Goal: Information Seeking & Learning: Find specific fact

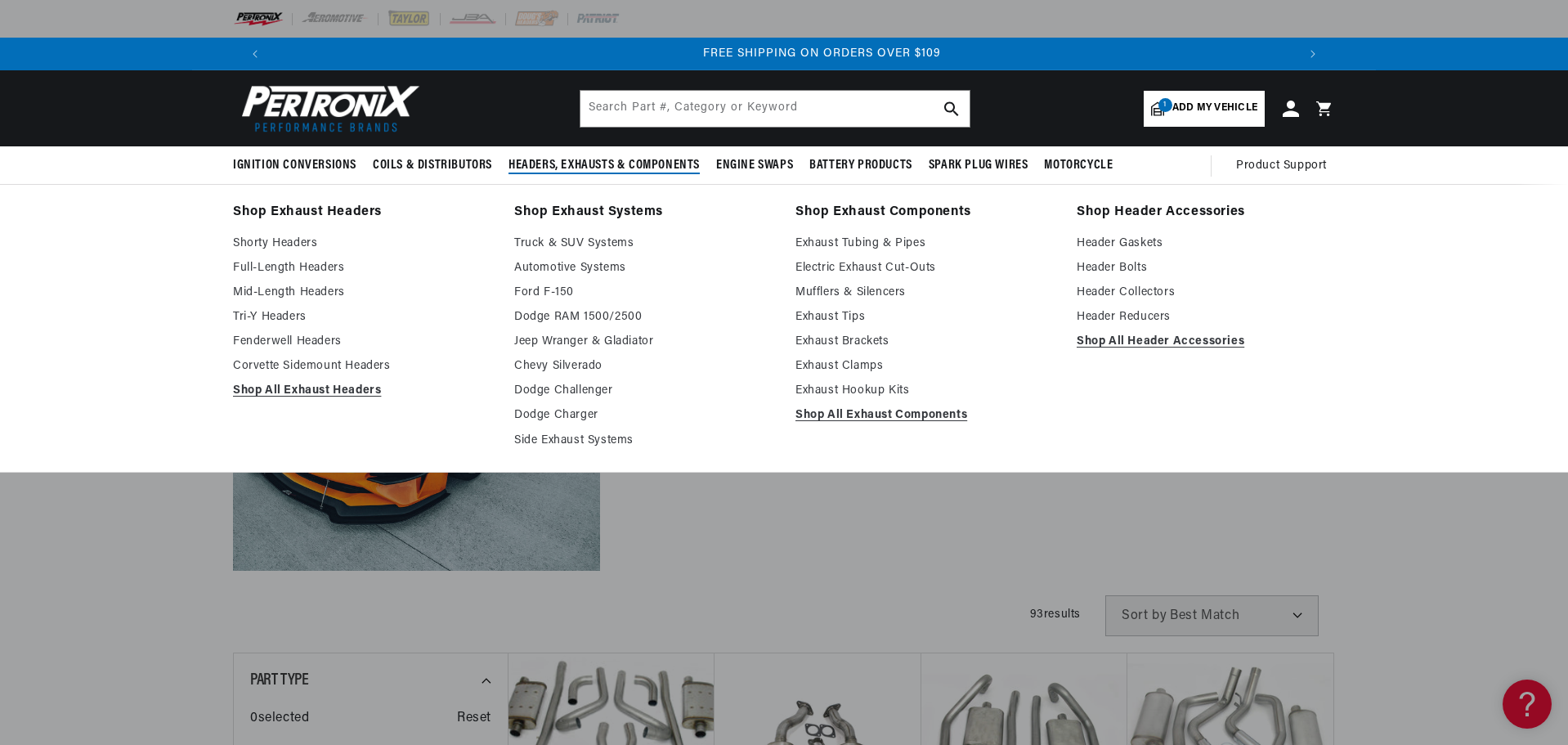
scroll to position [0, 2042]
click at [875, 388] on link "Exhaust Hookup Kits" at bounding box center [924, 391] width 258 height 20
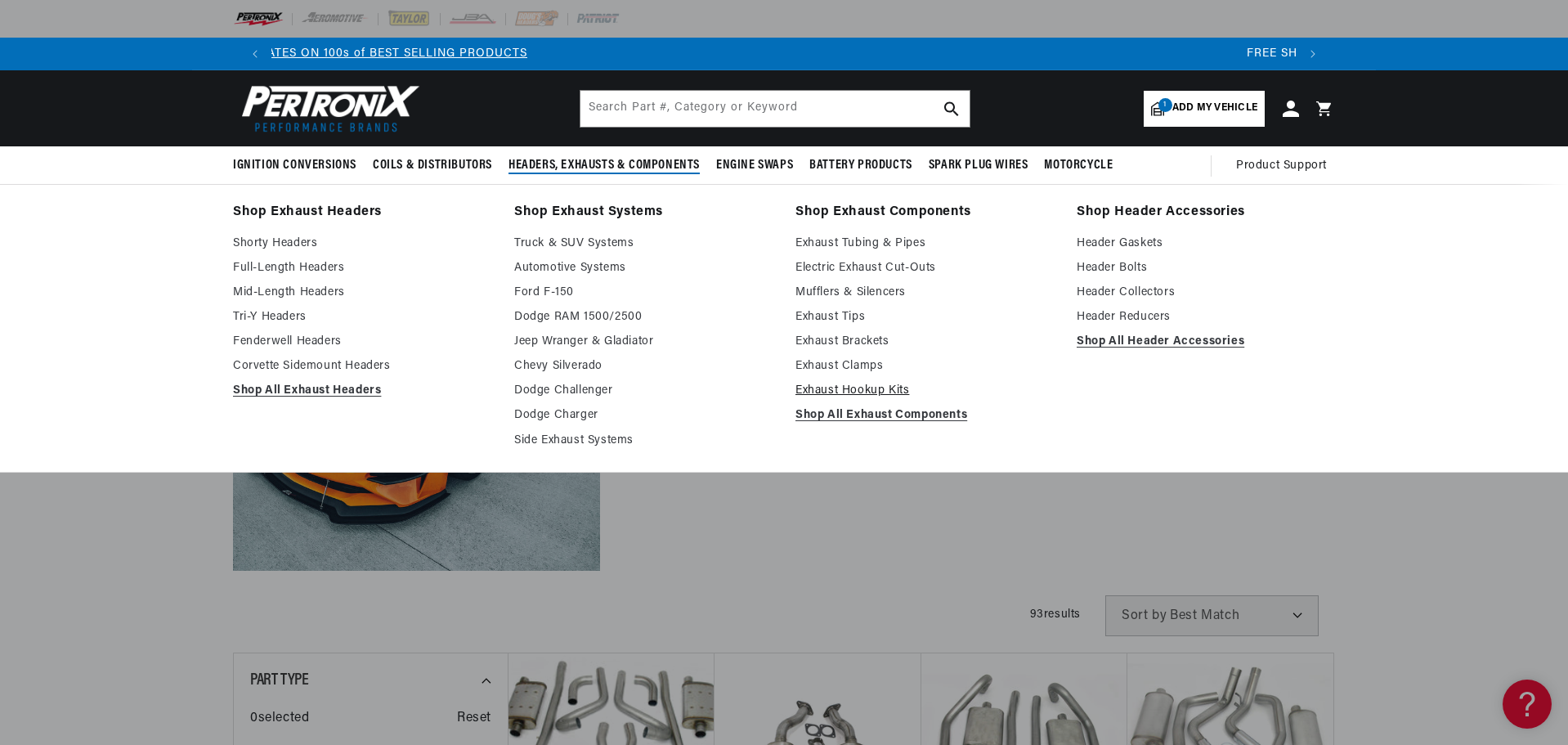
scroll to position [0, 283]
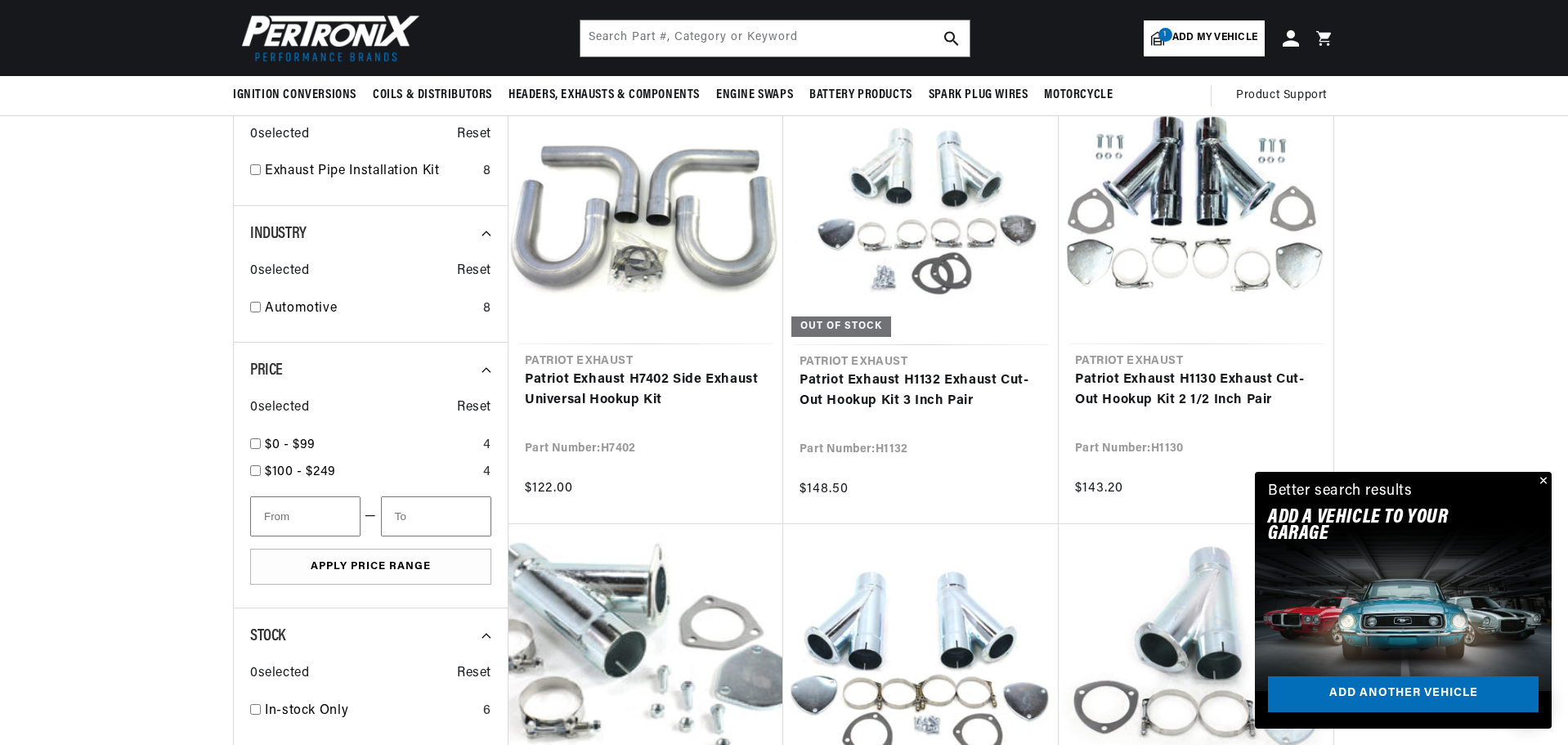
scroll to position [0, 1021]
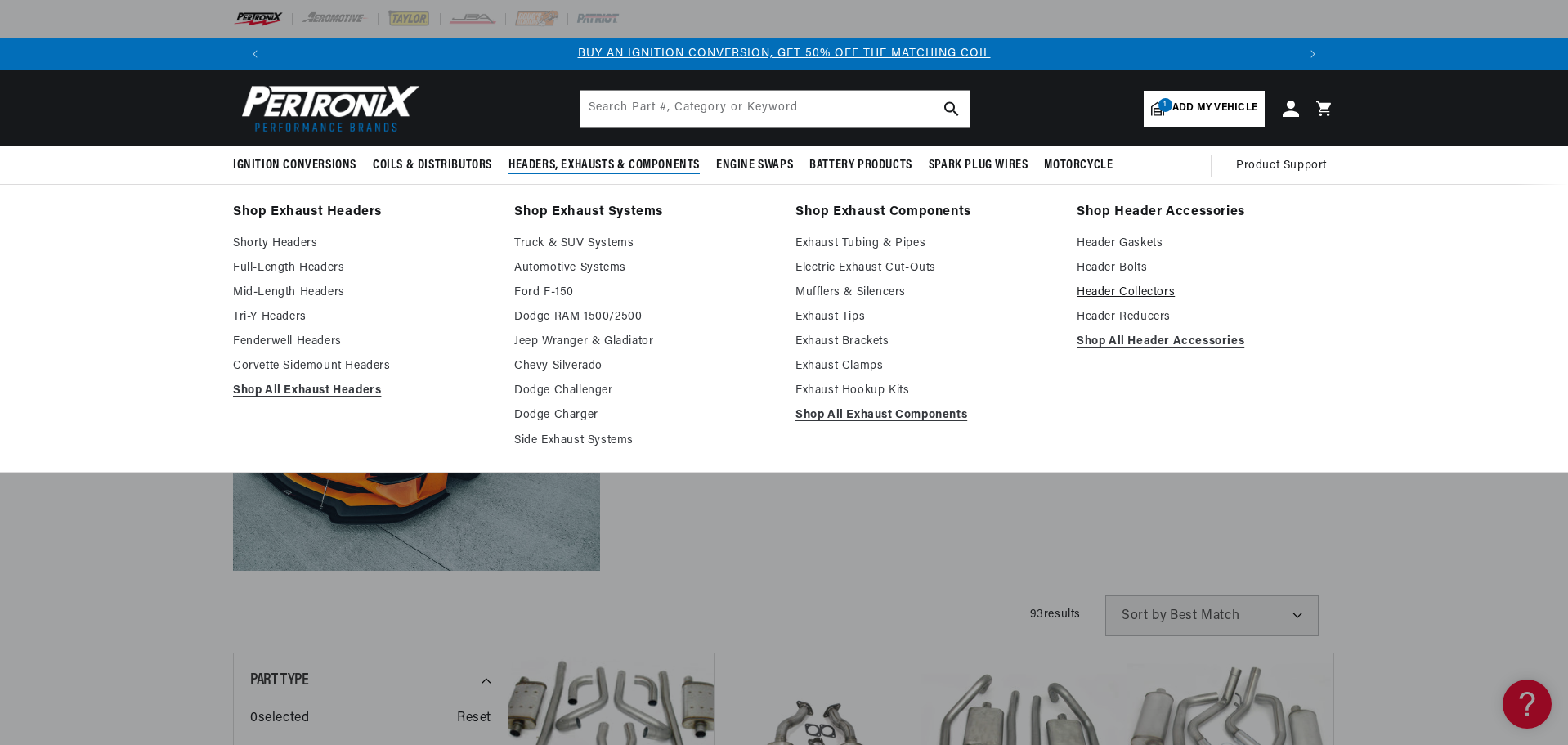
click at [1131, 289] on link "Header Collectors" at bounding box center [1205, 293] width 258 height 20
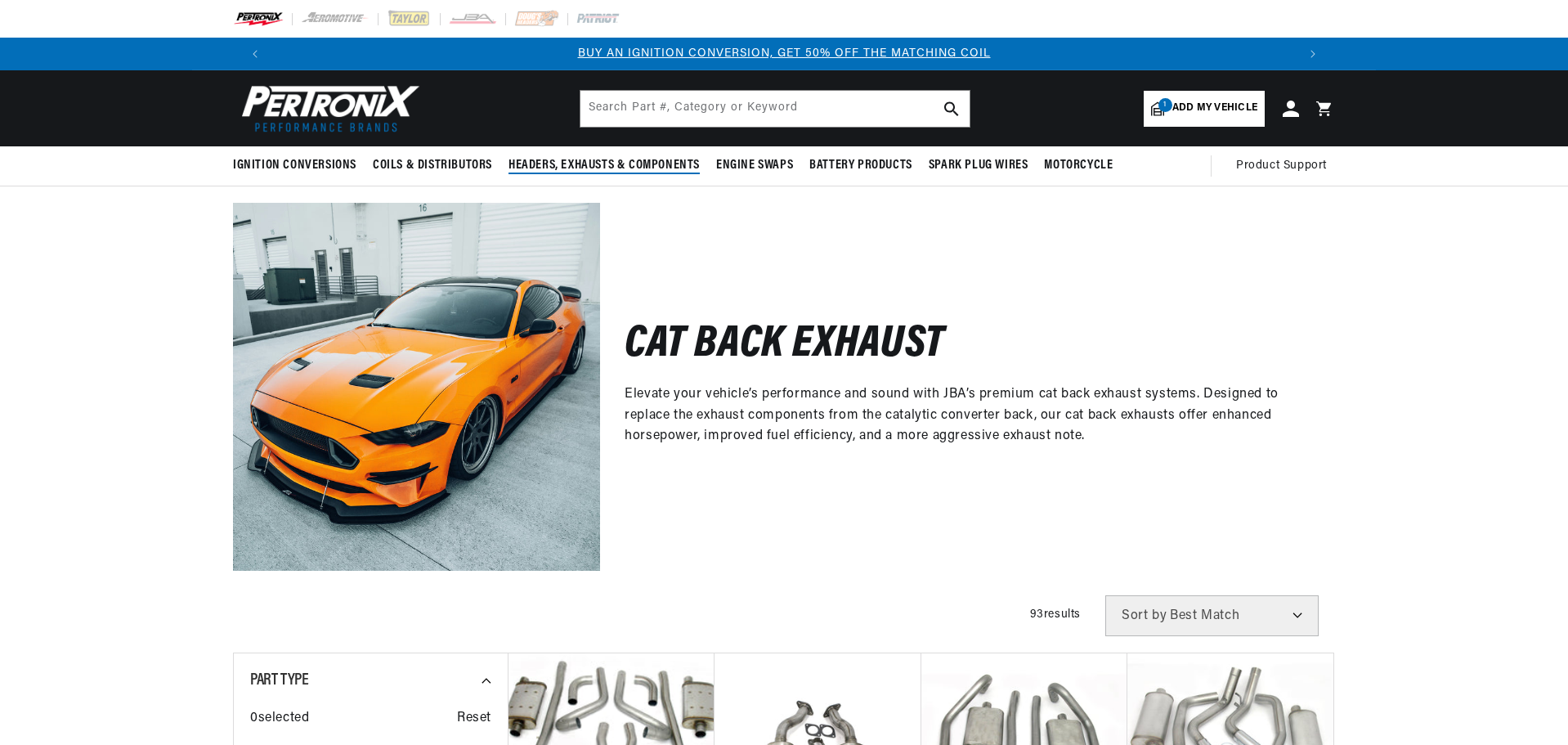
click at [610, 165] on span "Headers, Exhausts & Components" at bounding box center [605, 165] width 191 height 17
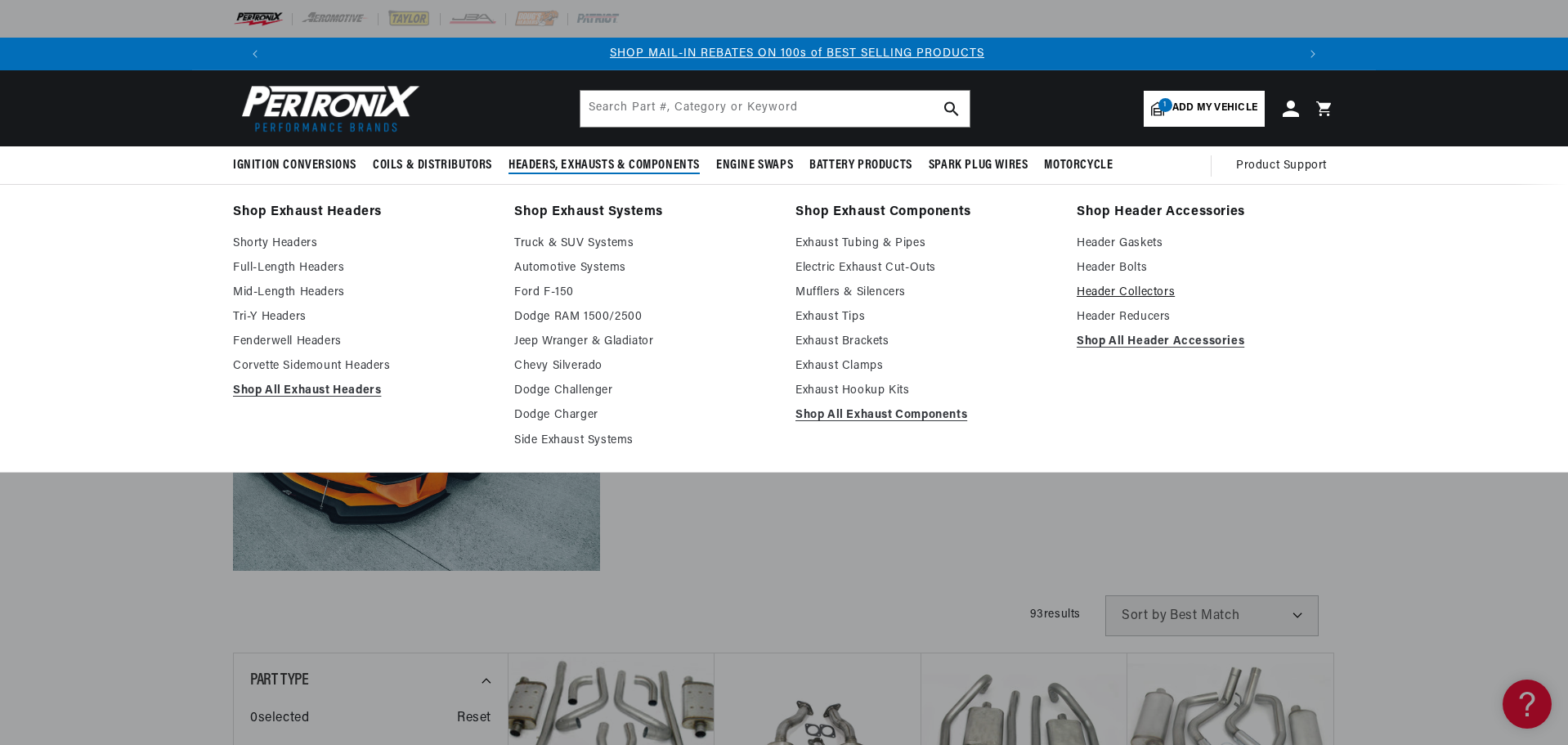
scroll to position [0, 1021]
click at [1151, 314] on link "Header Reducers" at bounding box center [1205, 318] width 258 height 20
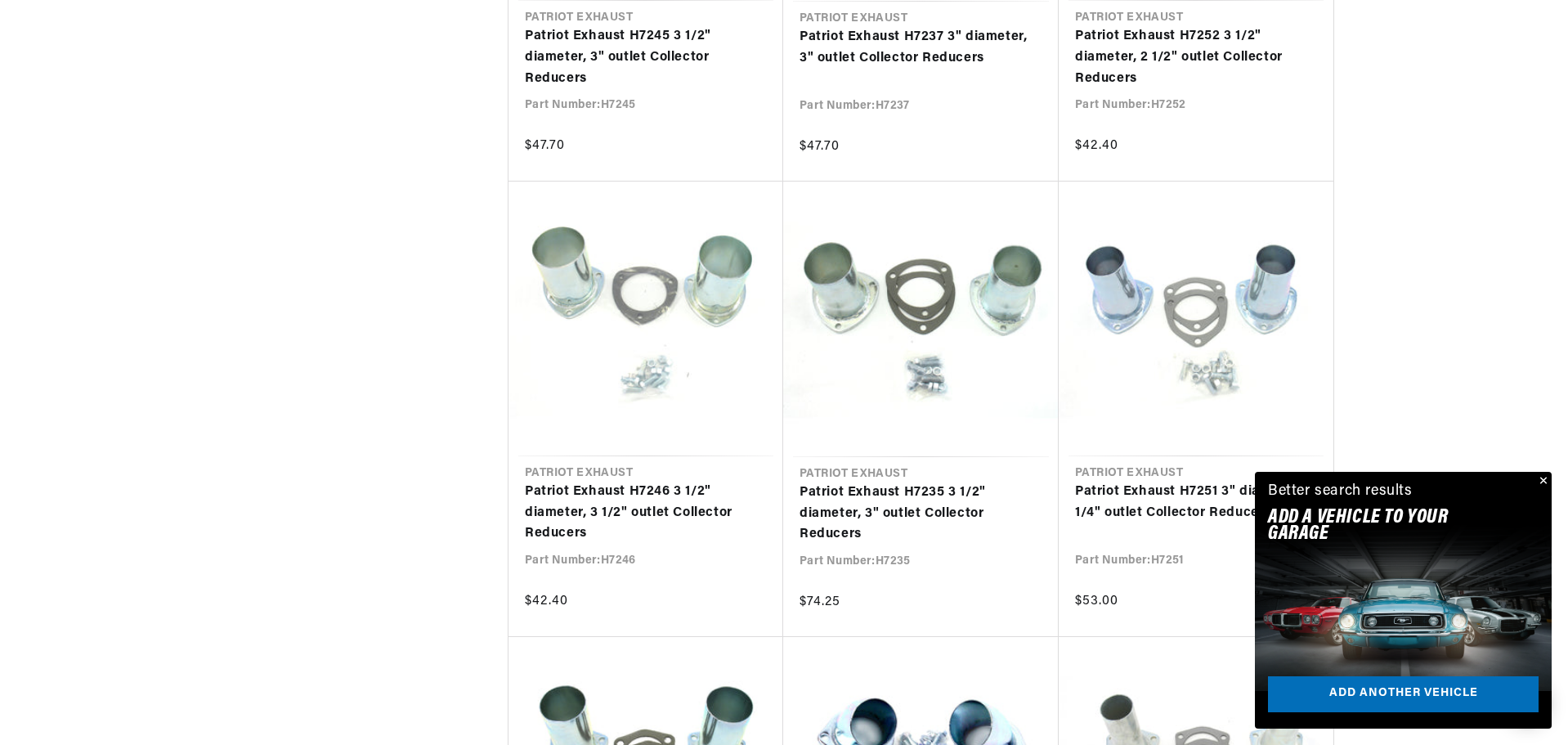
scroll to position [1227, 0]
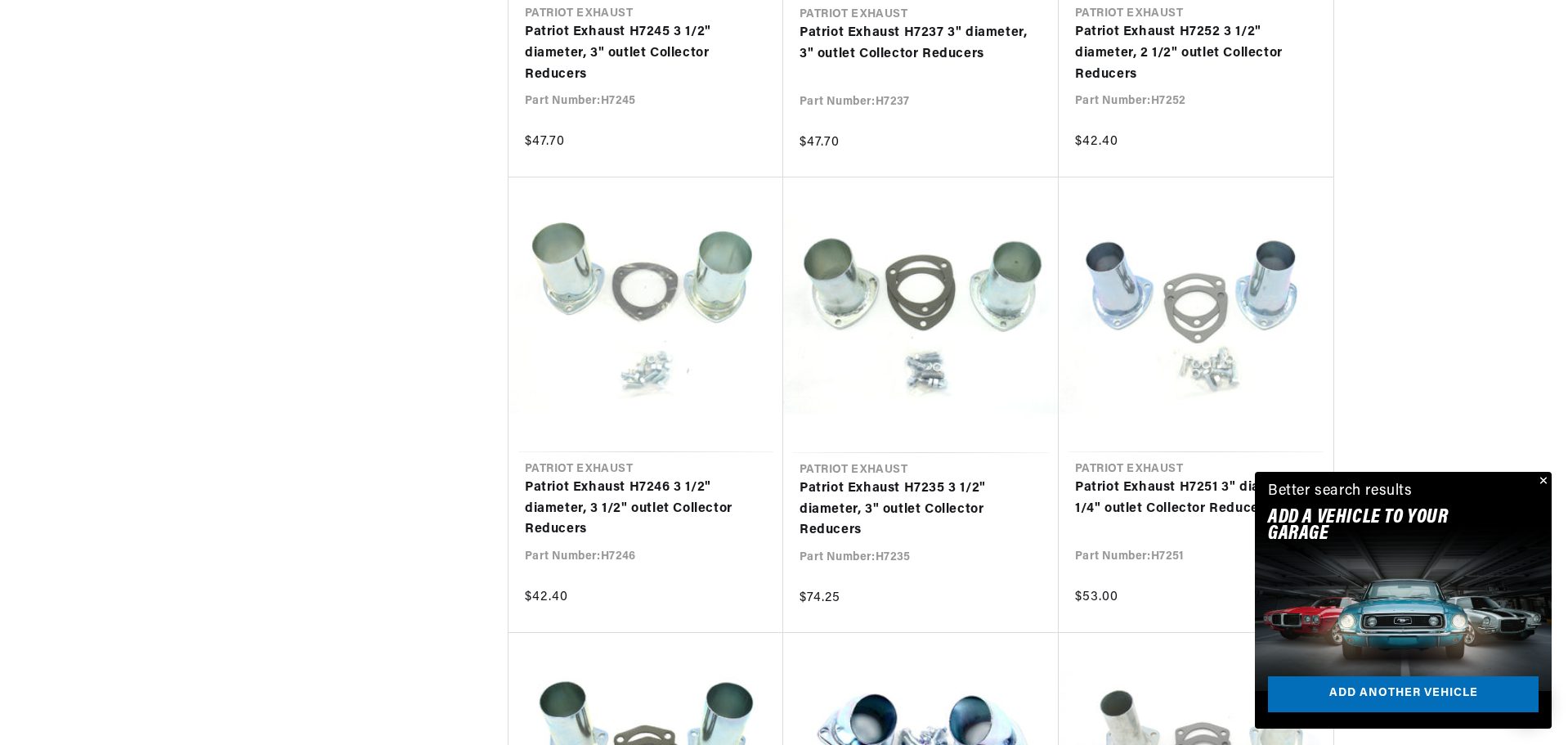
click at [1544, 475] on button "Close" at bounding box center [1542, 482] width 20 height 20
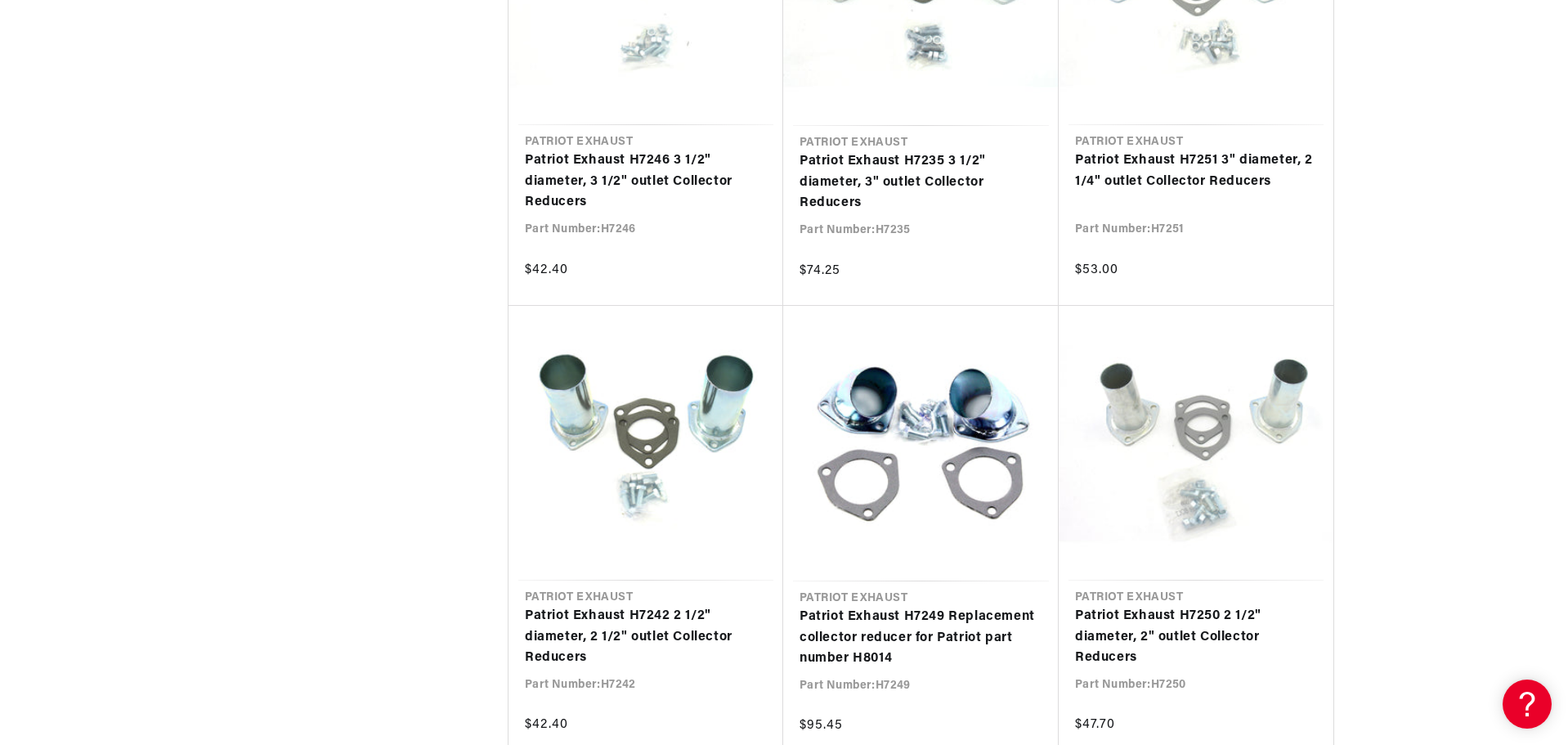
scroll to position [0, 1021]
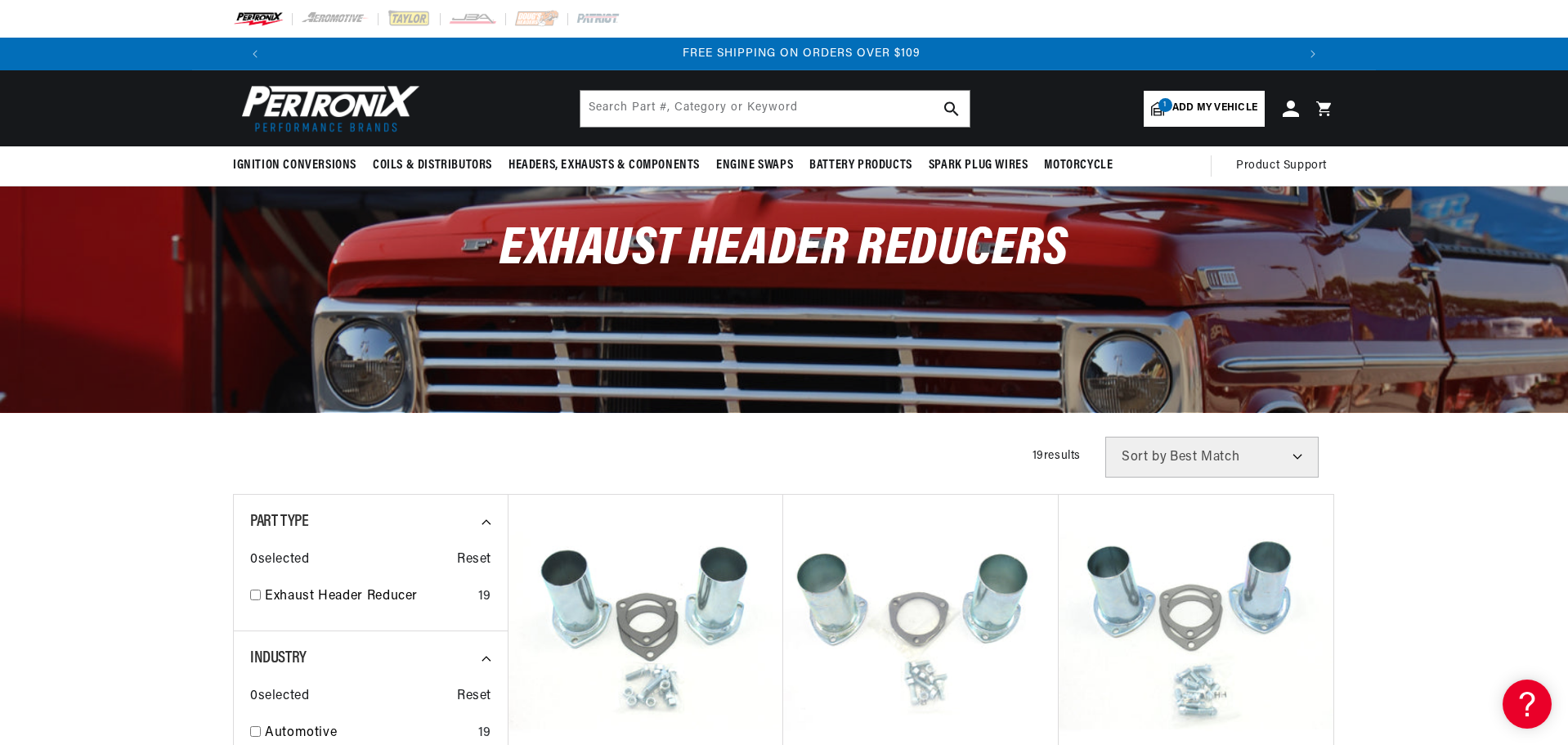
scroll to position [0, 2042]
click at [634, 94] on input "text" at bounding box center [775, 109] width 389 height 36
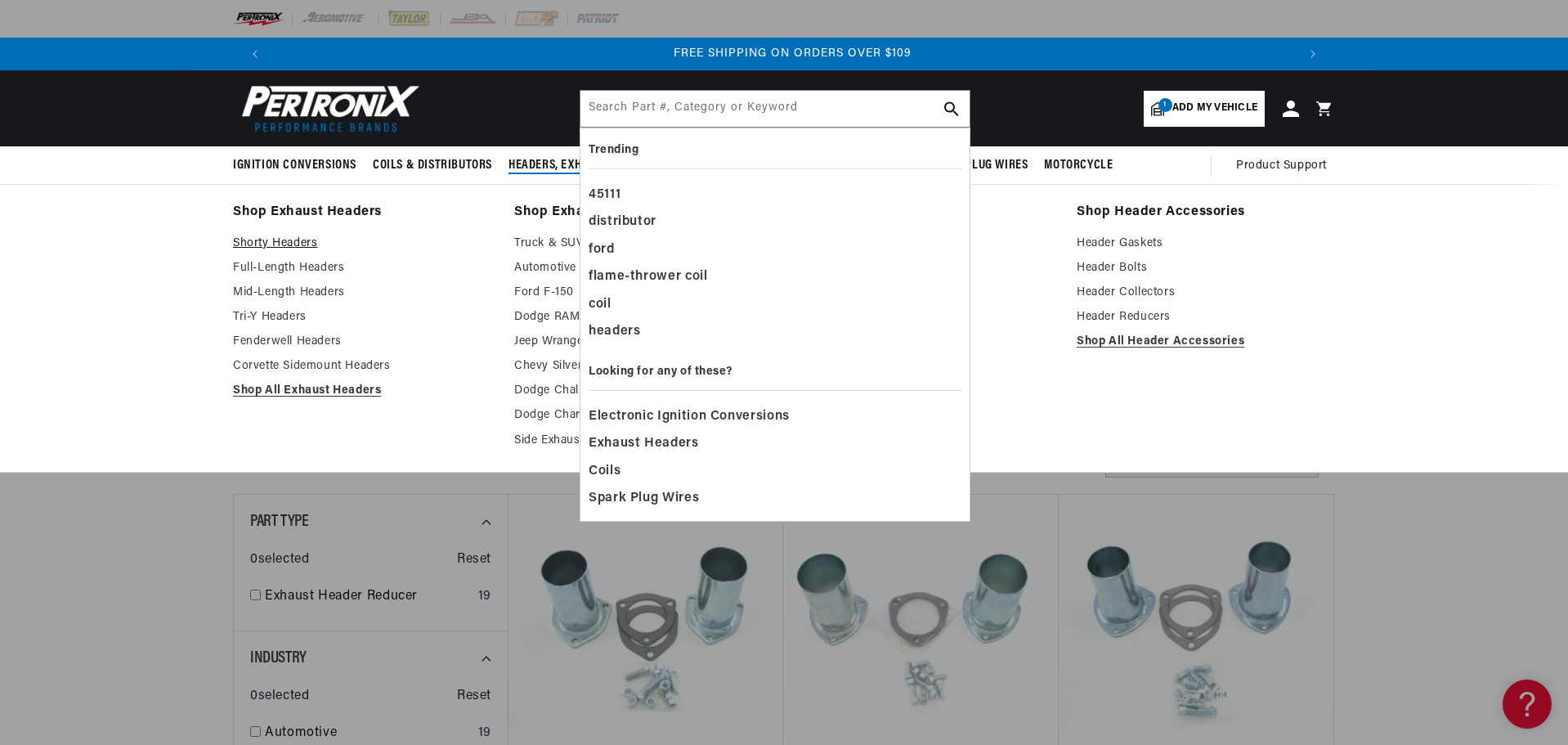
click at [285, 238] on link "Shorty Headers" at bounding box center [361, 243] width 258 height 20
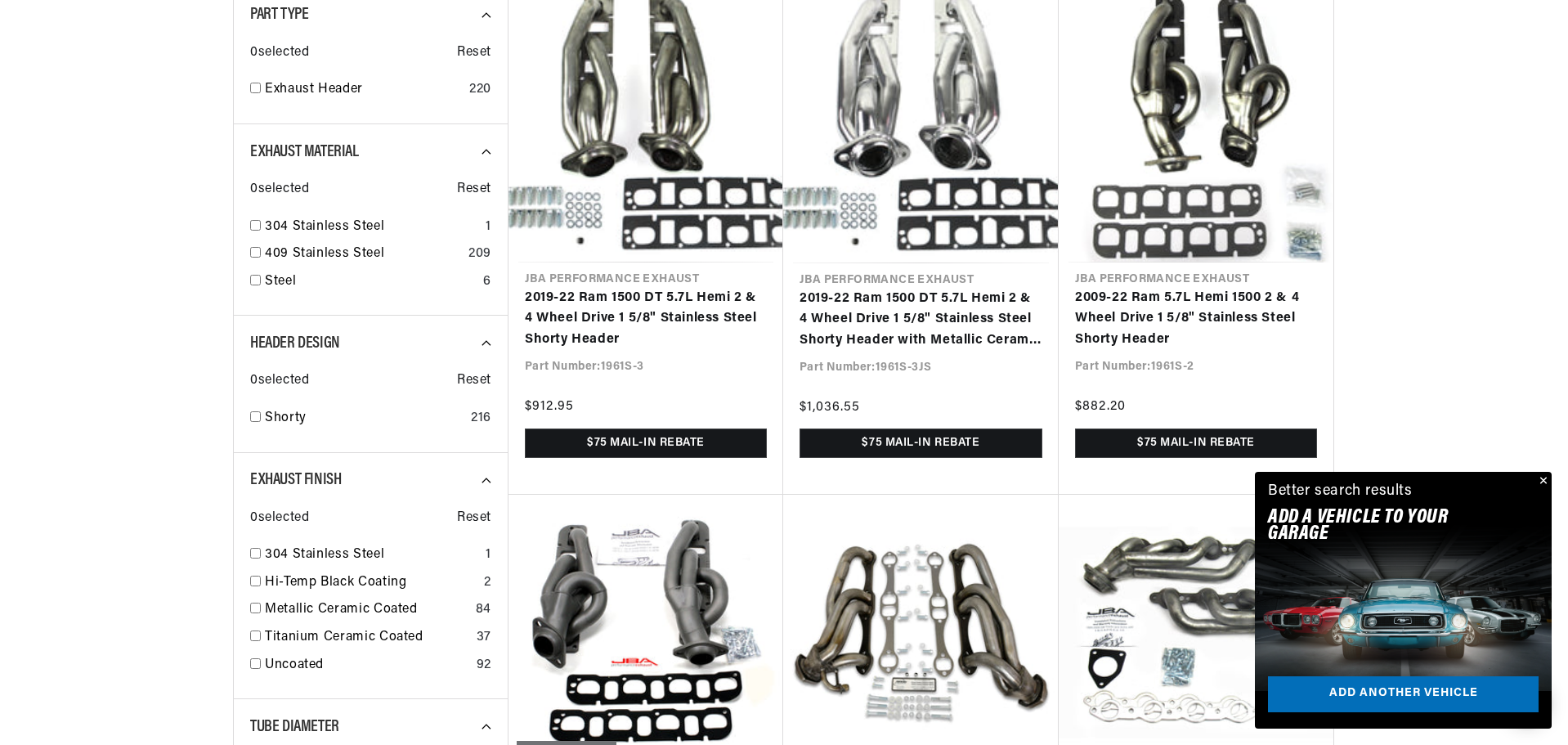
scroll to position [0, 1021]
click at [259, 634] on input "checkbox" at bounding box center [255, 635] width 11 height 11
checkbox input "true"
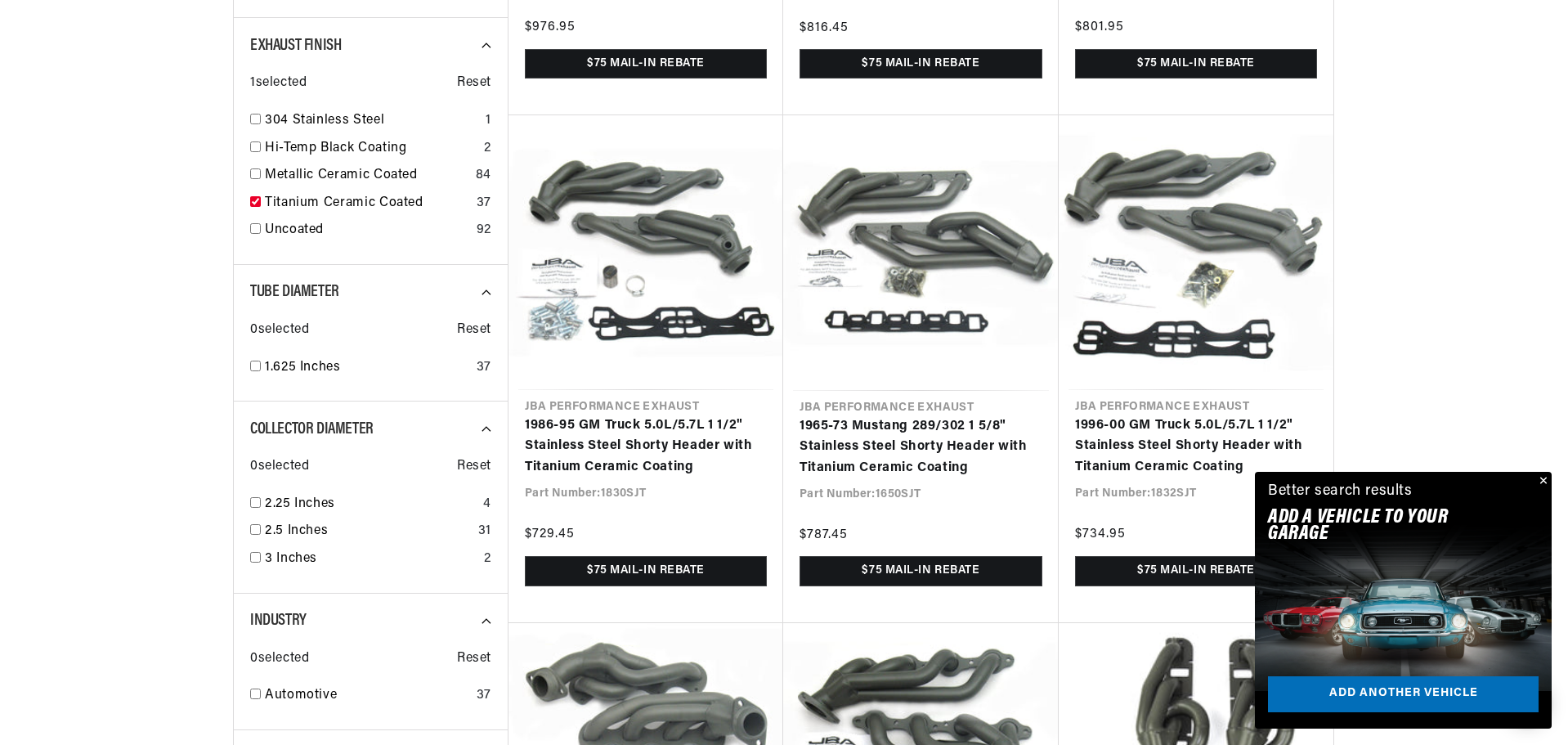
scroll to position [1063, 0]
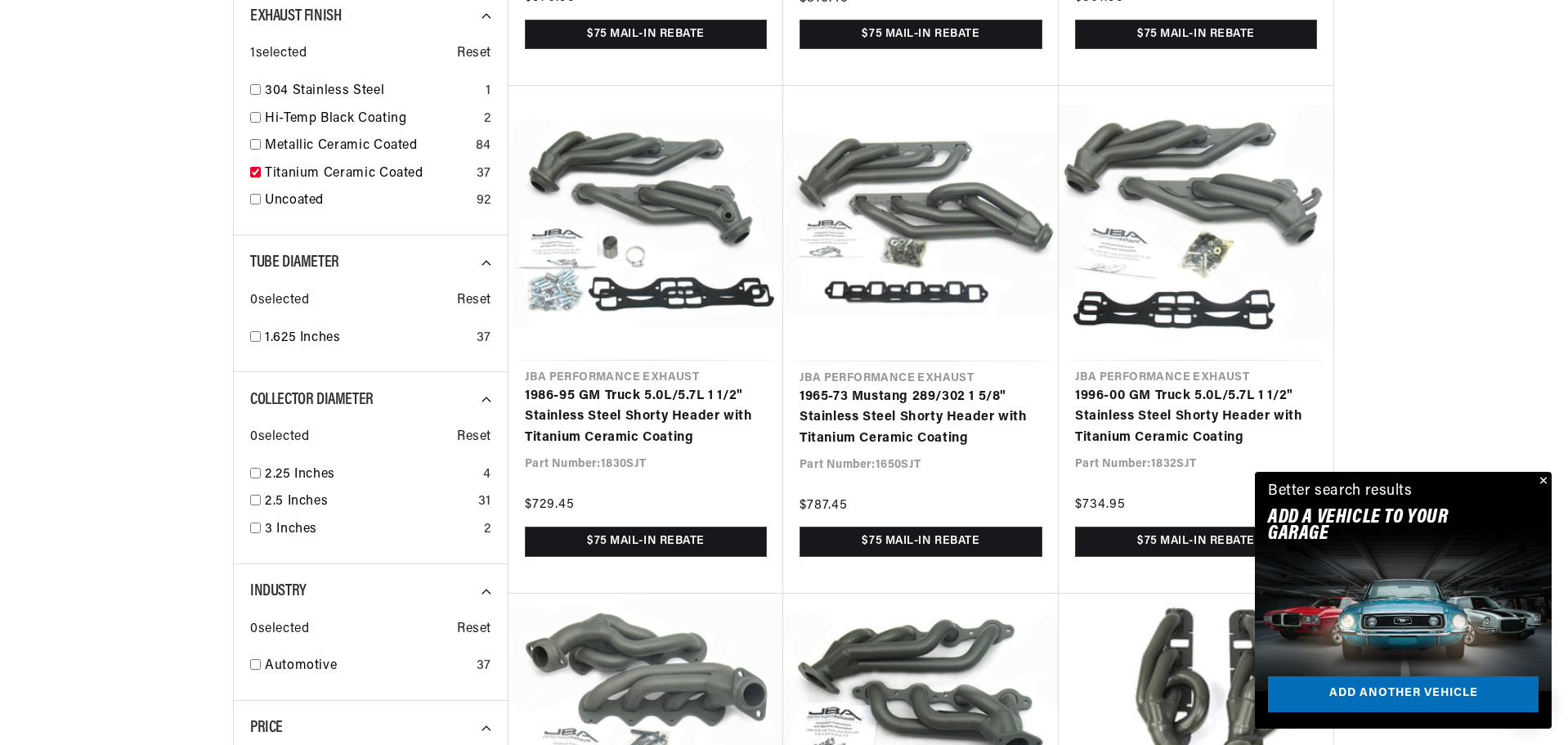
drag, startPoint x: 1547, startPoint y: 483, endPoint x: 1505, endPoint y: 370, distance: 120.6
click at [1547, 481] on button "Close" at bounding box center [1542, 482] width 20 height 20
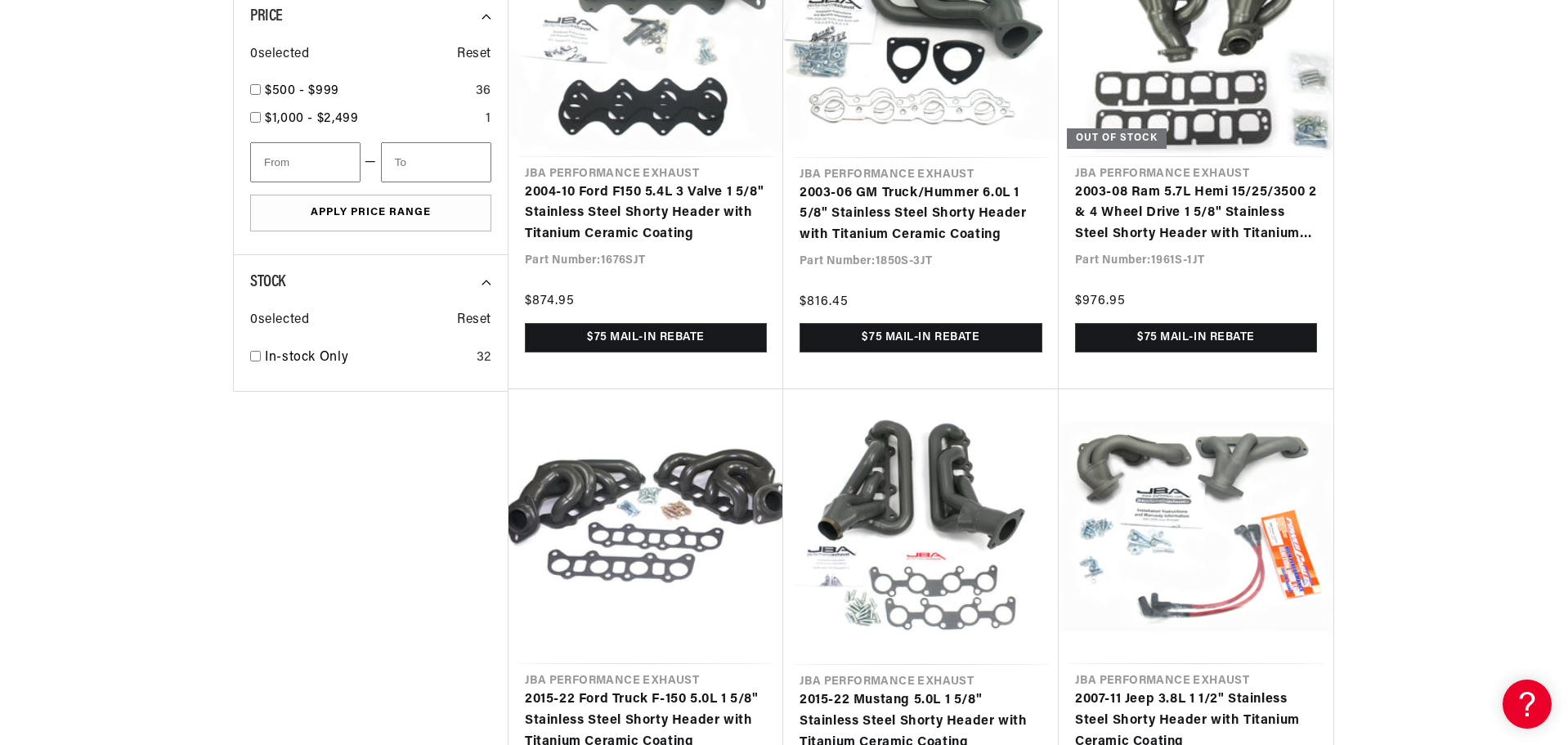
scroll to position [1799, 0]
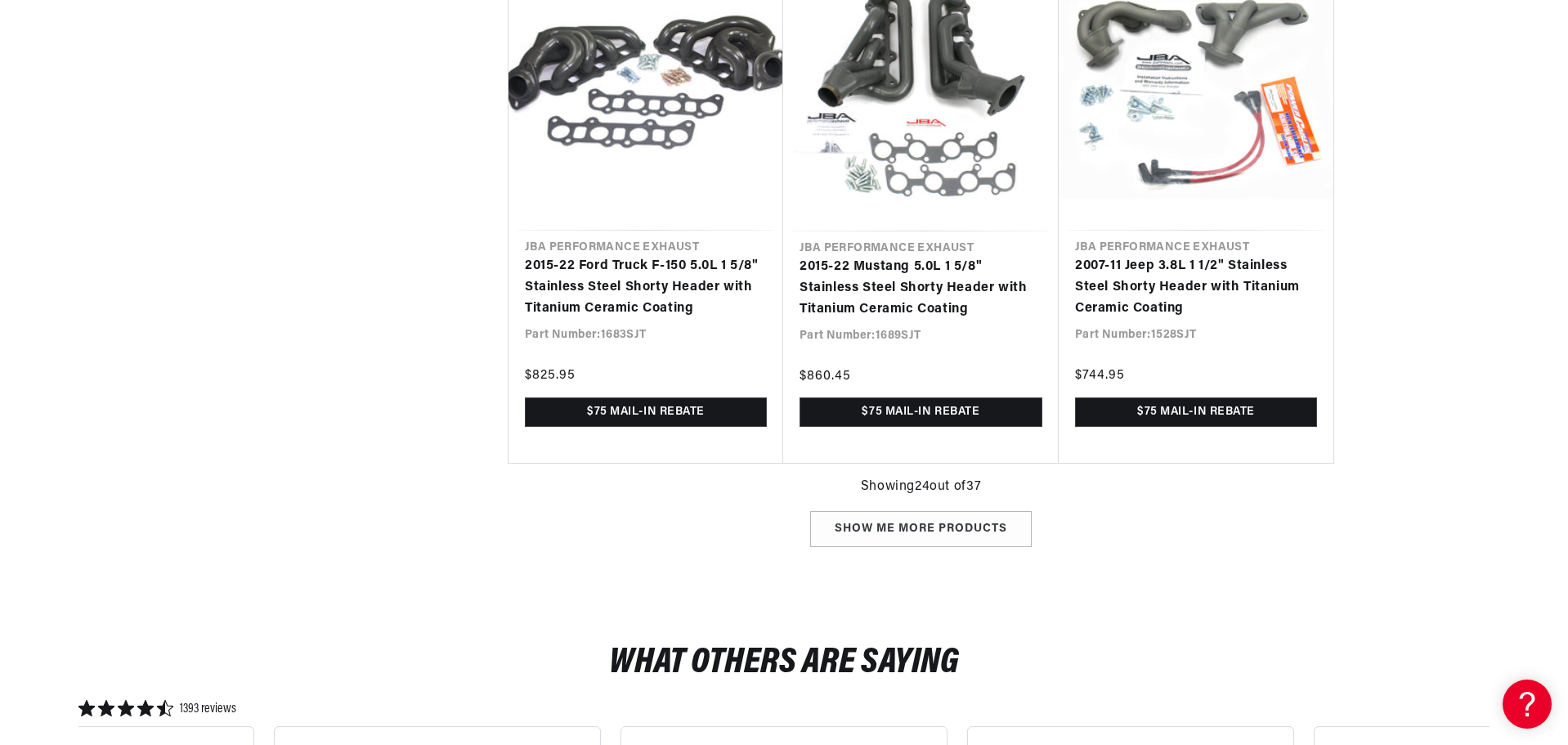
scroll to position [0, 1021]
click at [937, 526] on div "Show me more products" at bounding box center [921, 530] width 222 height 37
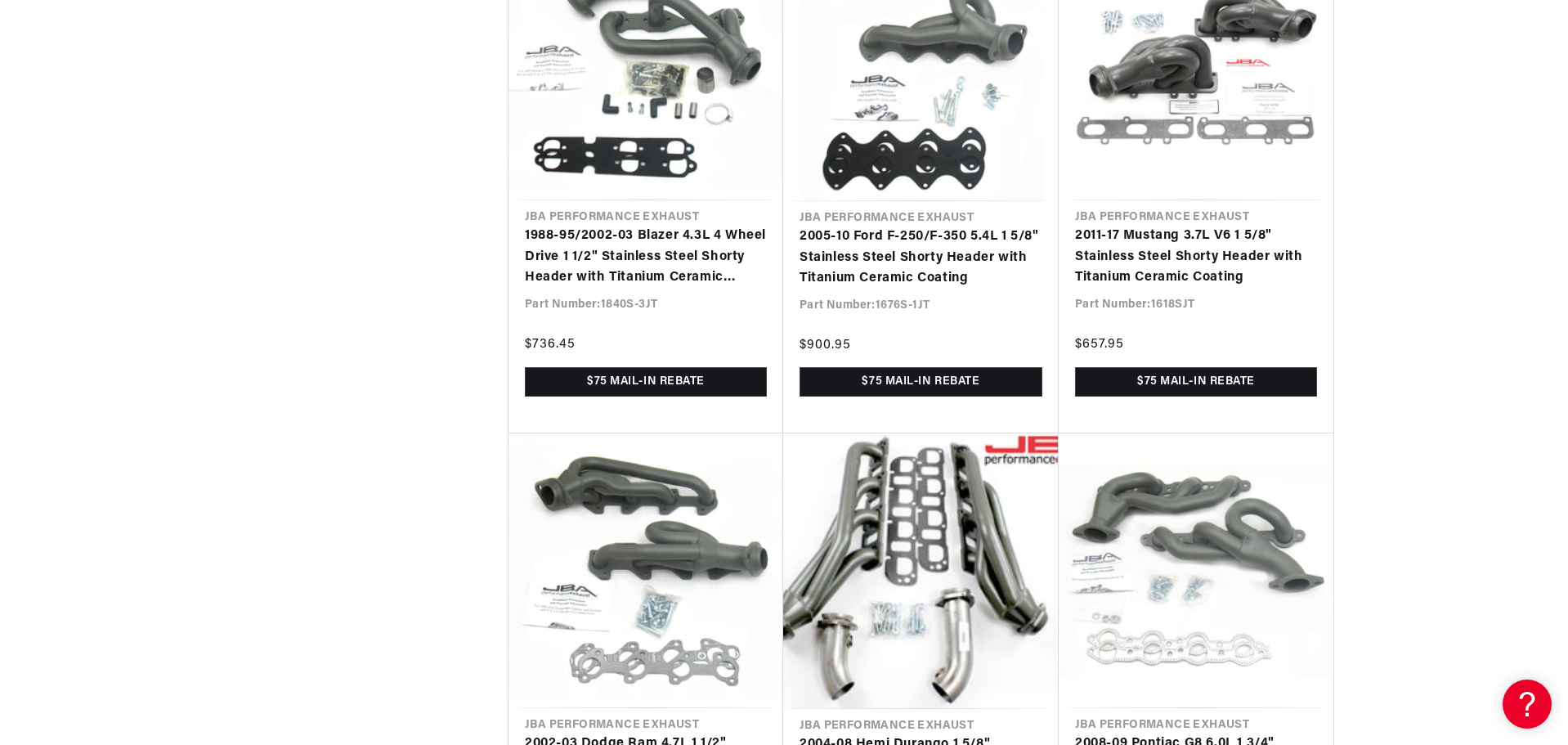
scroll to position [3925, 0]
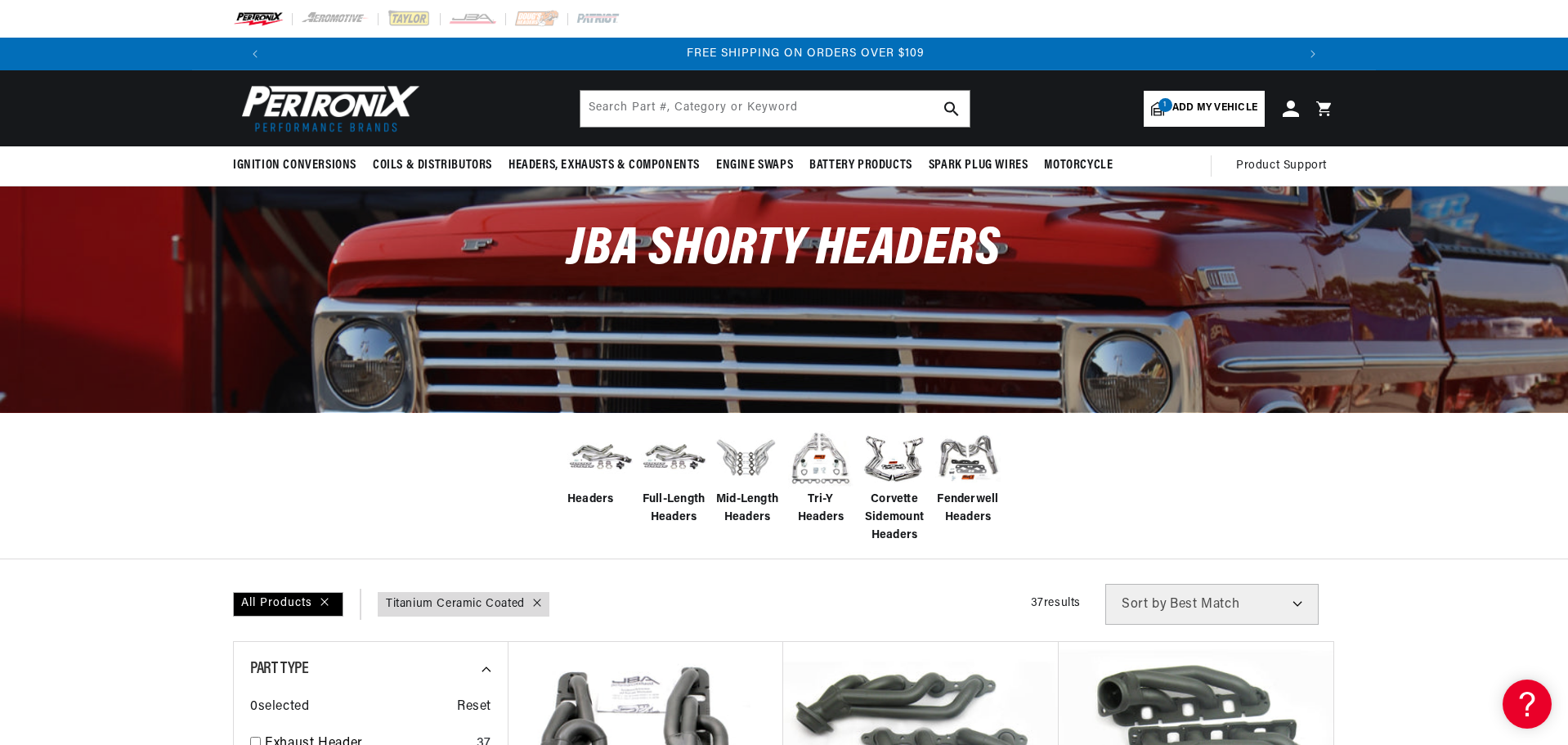
scroll to position [0, 2042]
click at [698, 111] on input "text" at bounding box center [775, 109] width 389 height 36
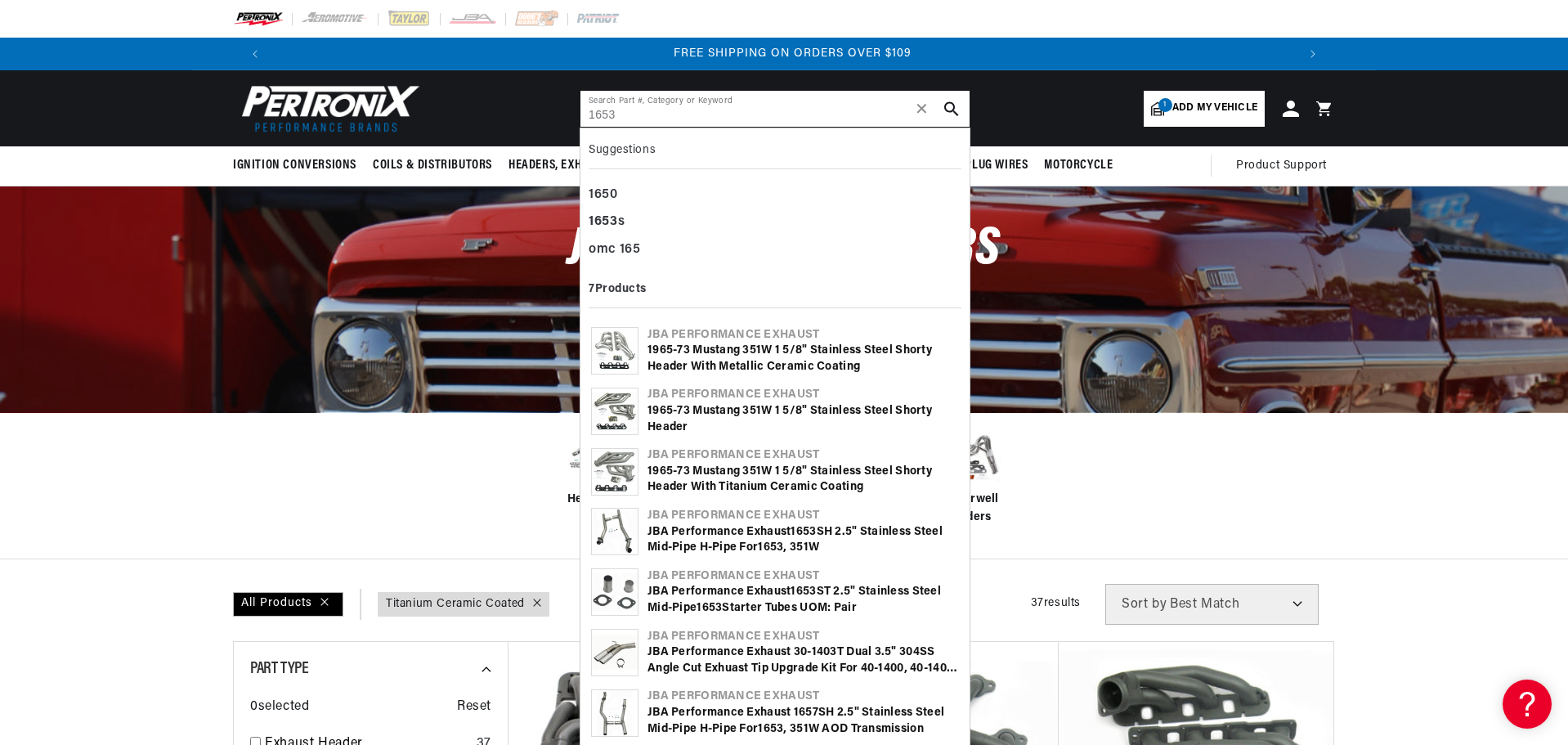
type input "1653"
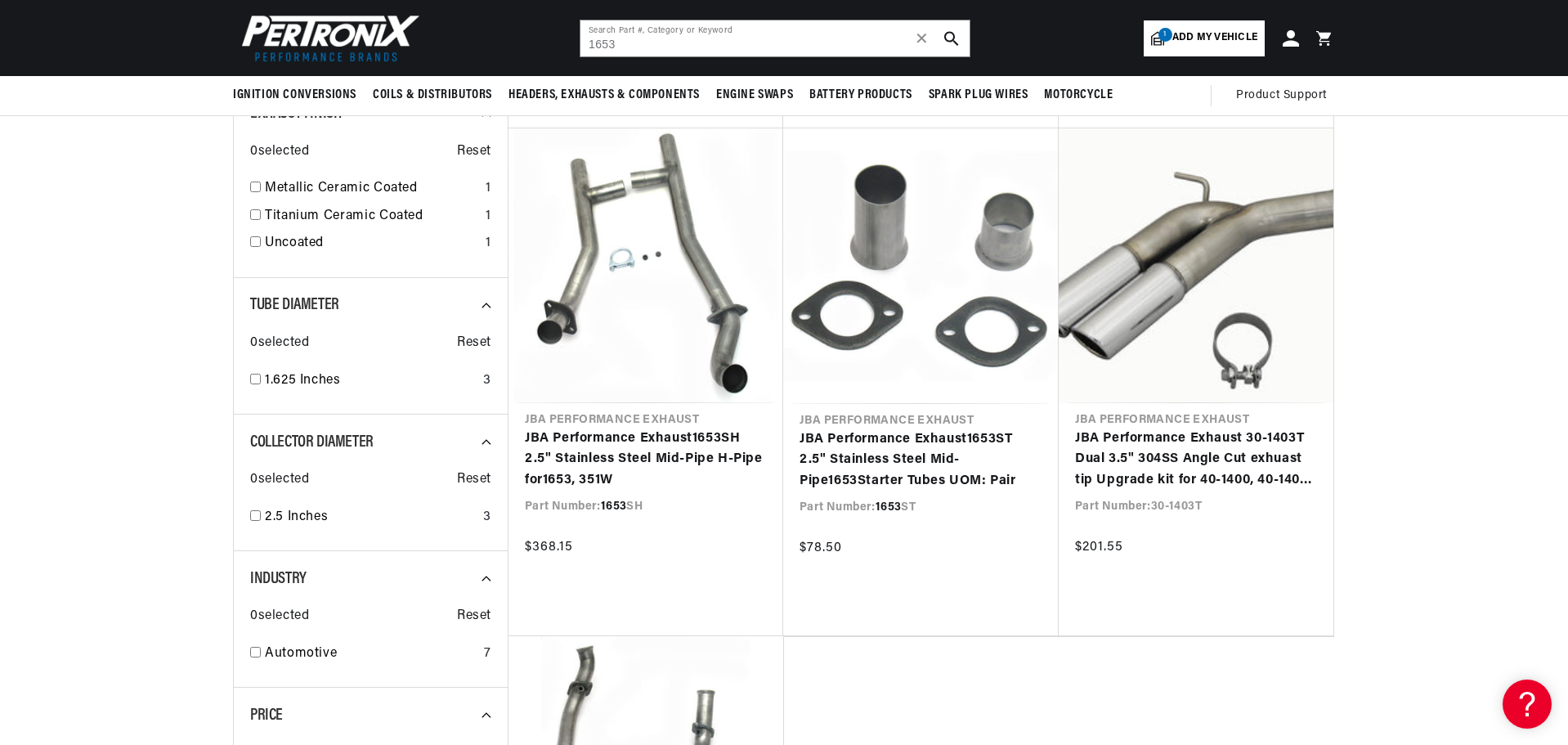
scroll to position [654, 0]
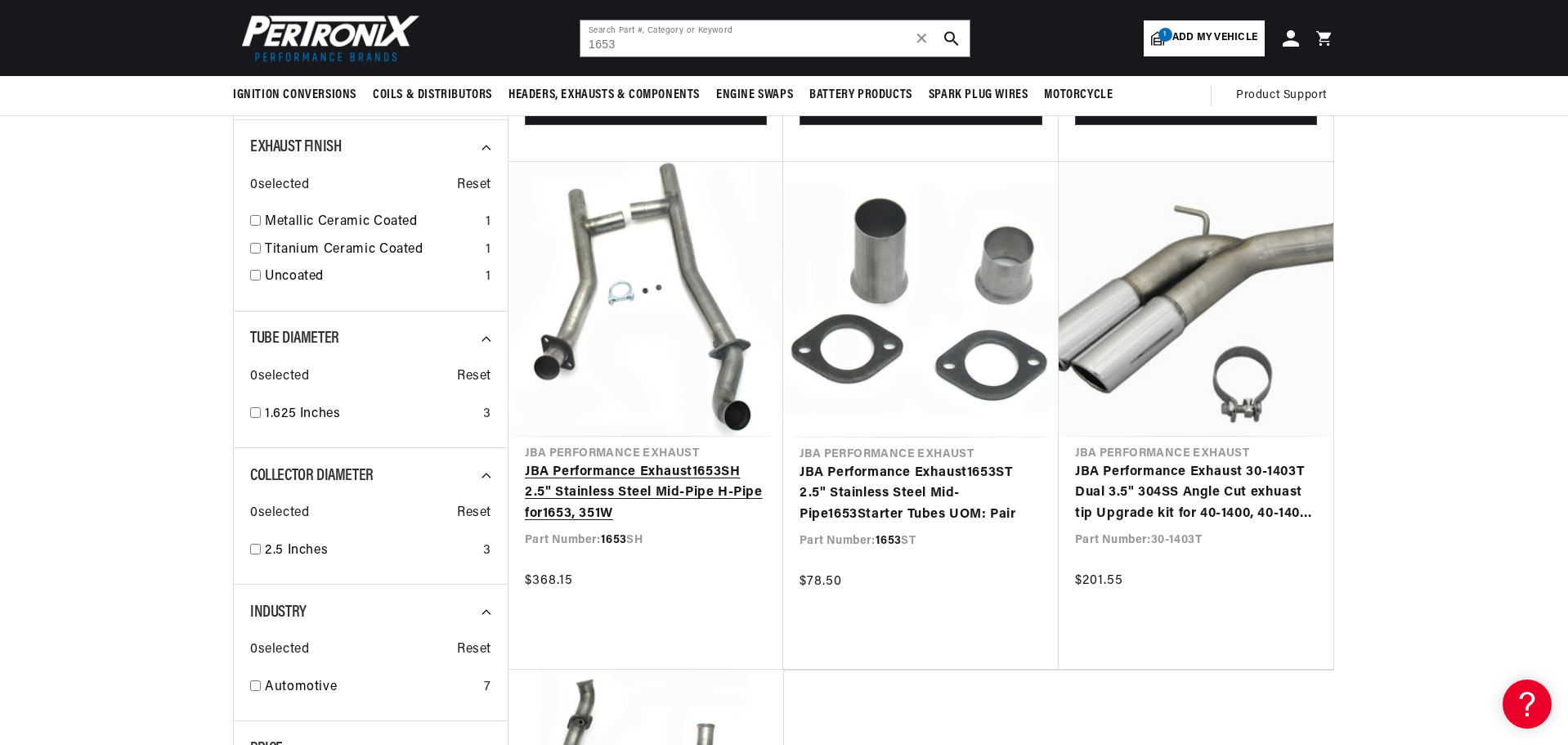
click at [615, 462] on link "JBA Performance Exhaust 1653 SH 2.5" Stainless Steel Mid-Pipe H-Pipe for 1653 ,…" at bounding box center [645, 493] width 242 height 63
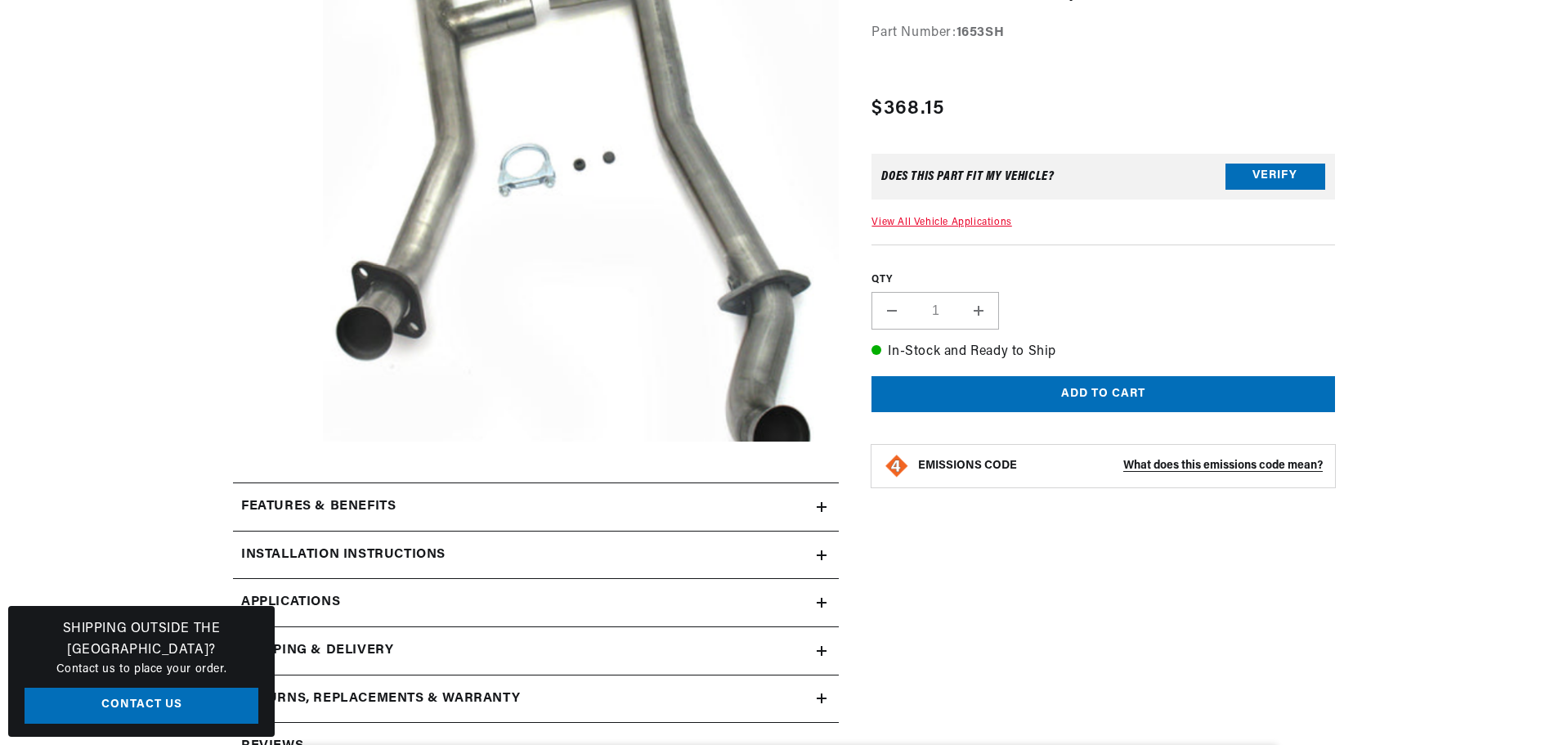
scroll to position [327, 0]
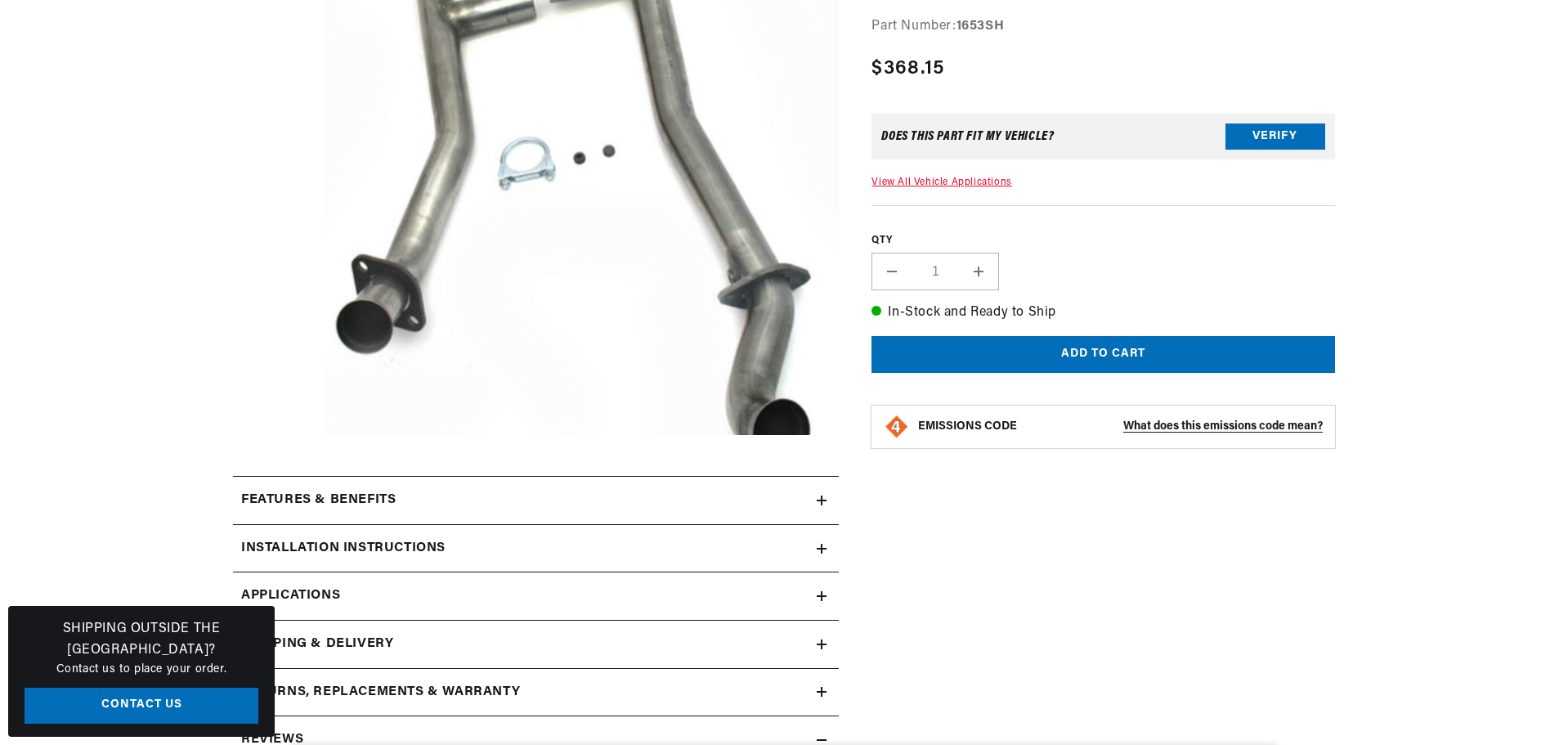
click at [911, 183] on link "View All Vehicle Applications" at bounding box center [941, 182] width 139 height 10
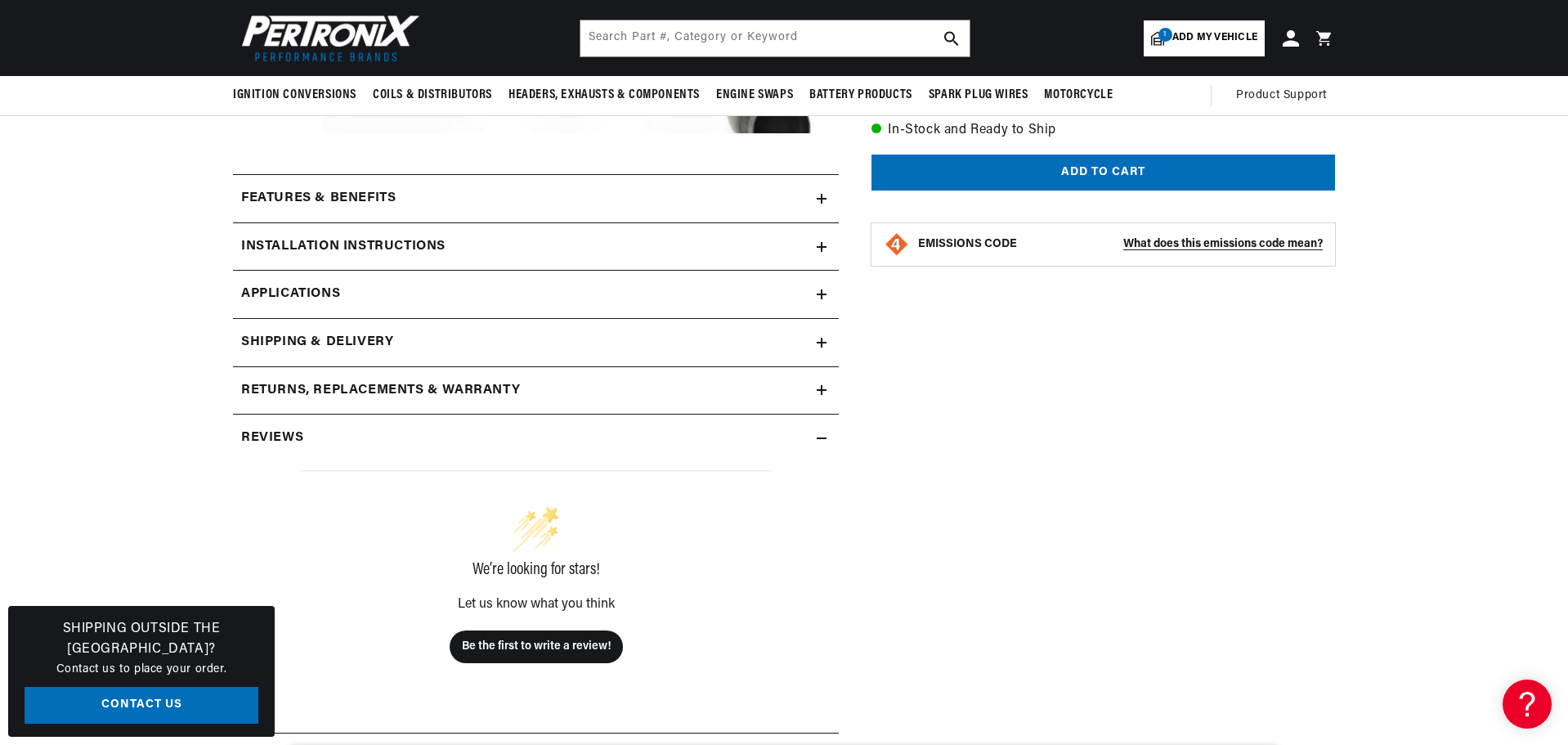
scroll to position [619, 0]
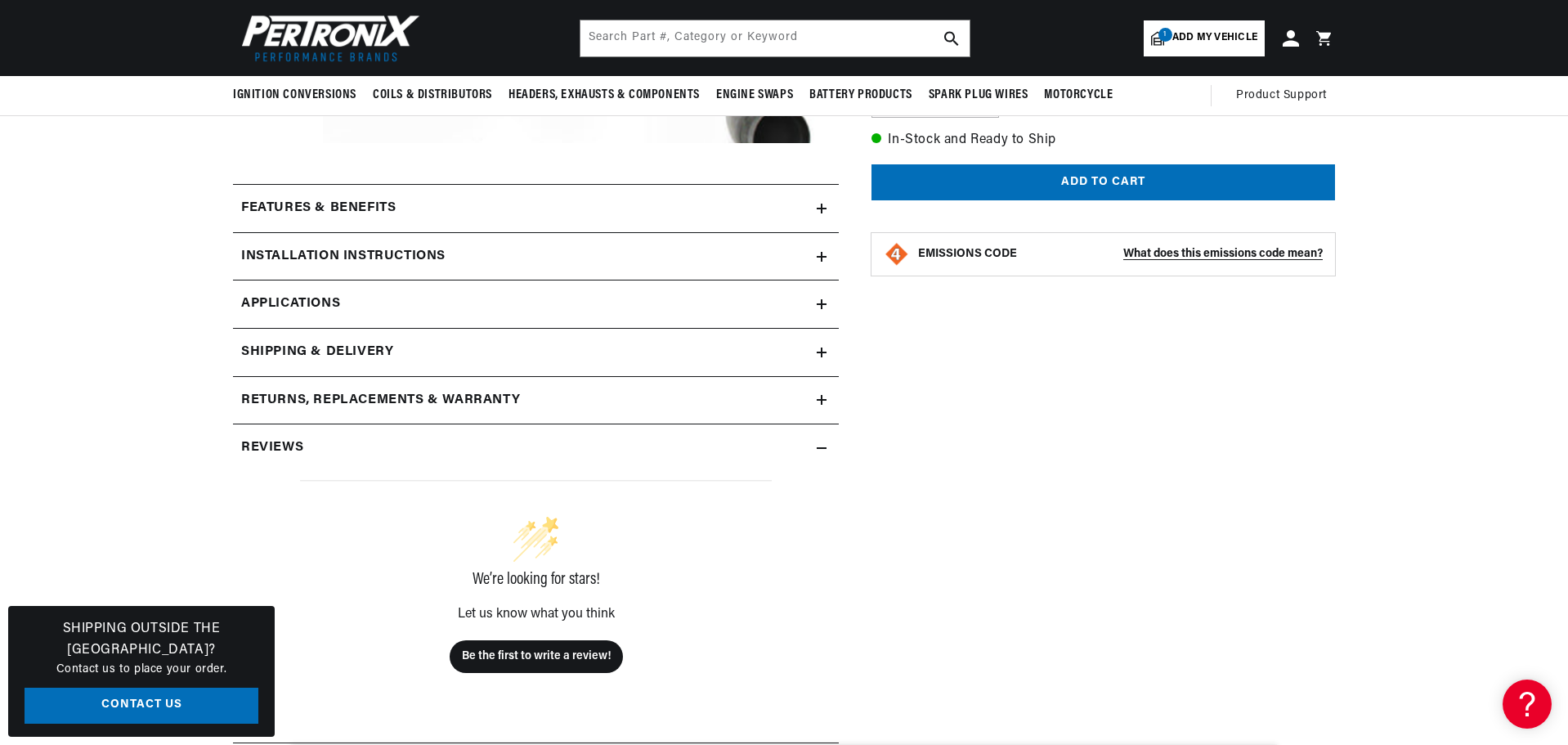
click at [825, 302] on icon at bounding box center [822, 304] width 10 height 10
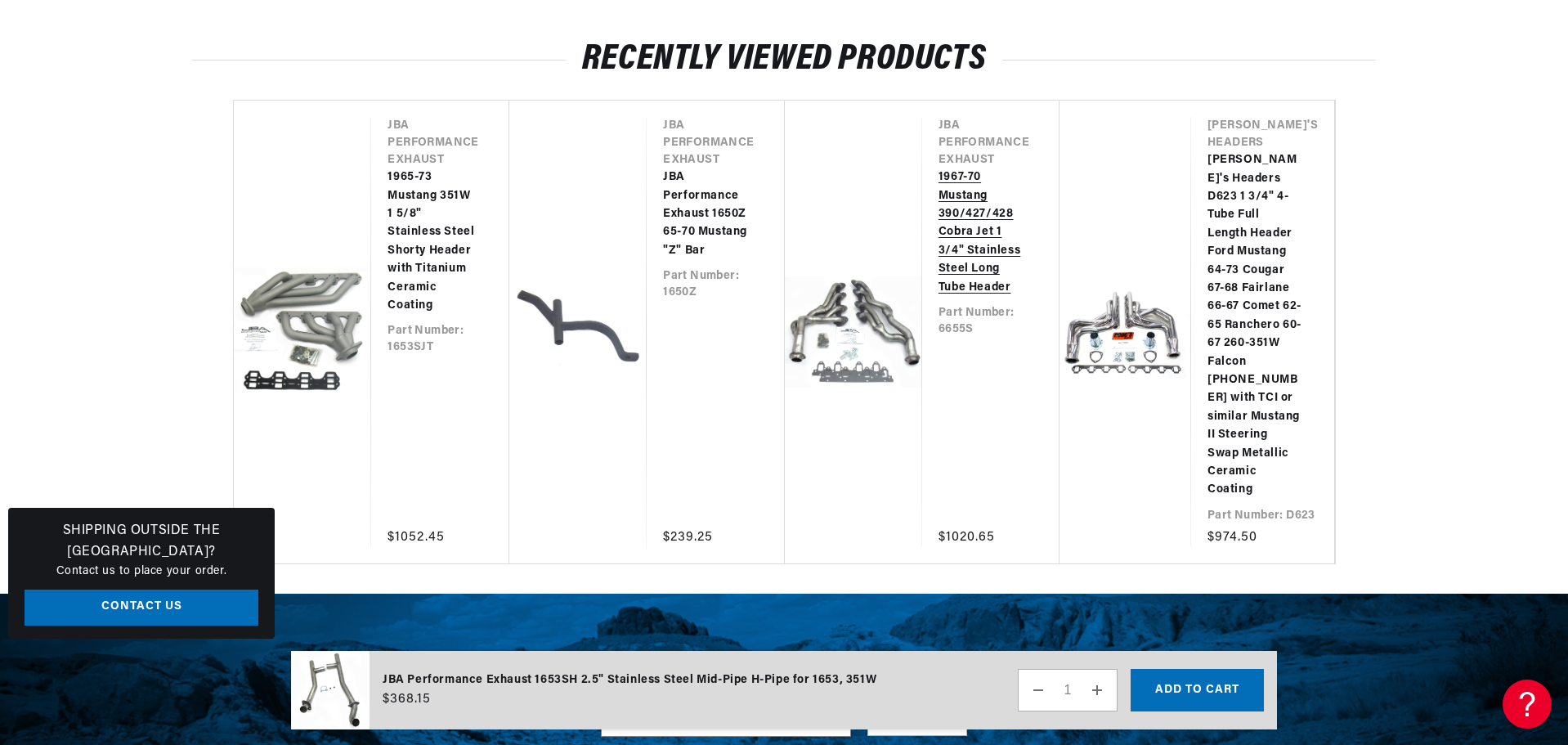
scroll to position [0, 2042]
click at [695, 203] on link "JBA Performance Exhaust 1650Z 65-70 Mustang "Z" Bar" at bounding box center [707, 214] width 88 height 92
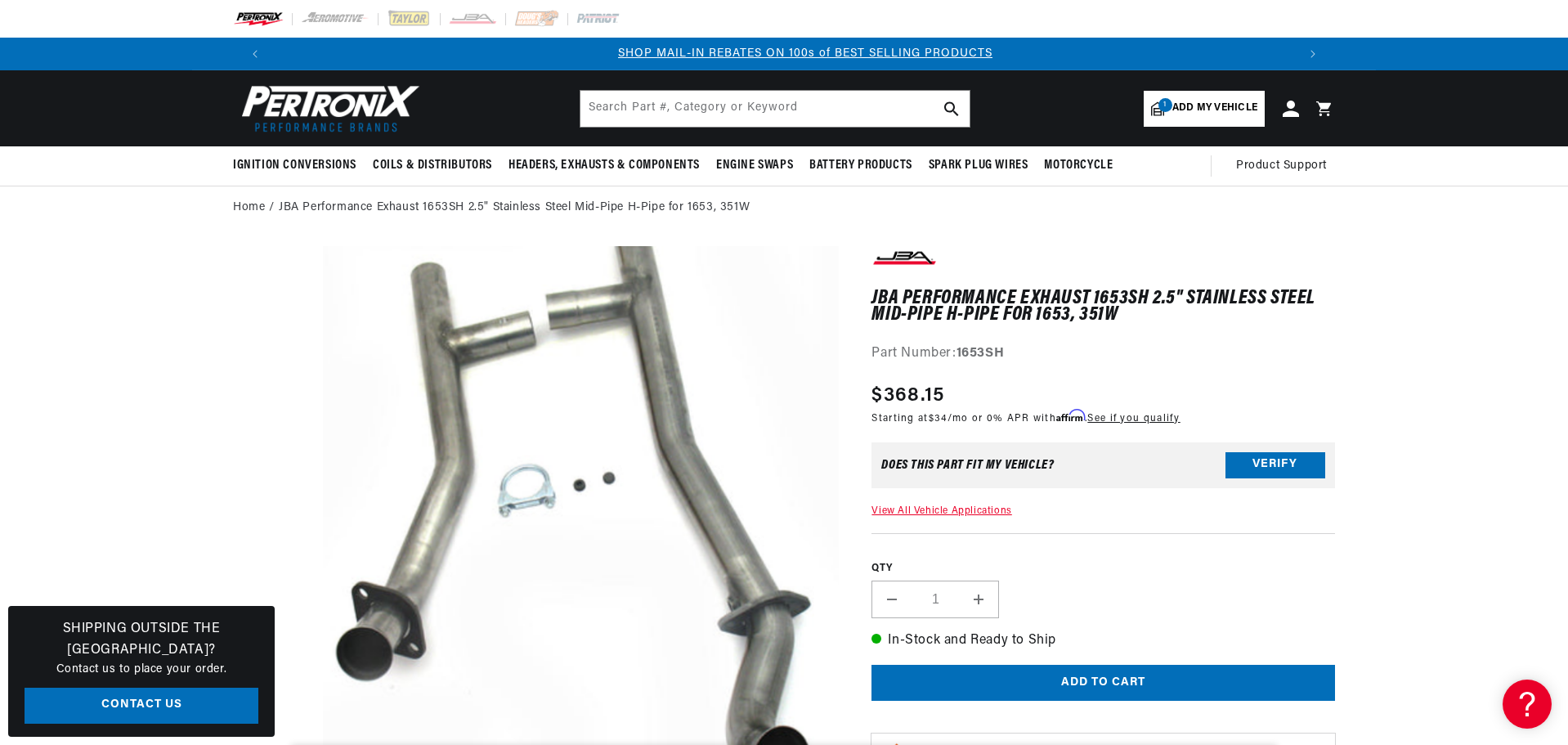
scroll to position [0, 1021]
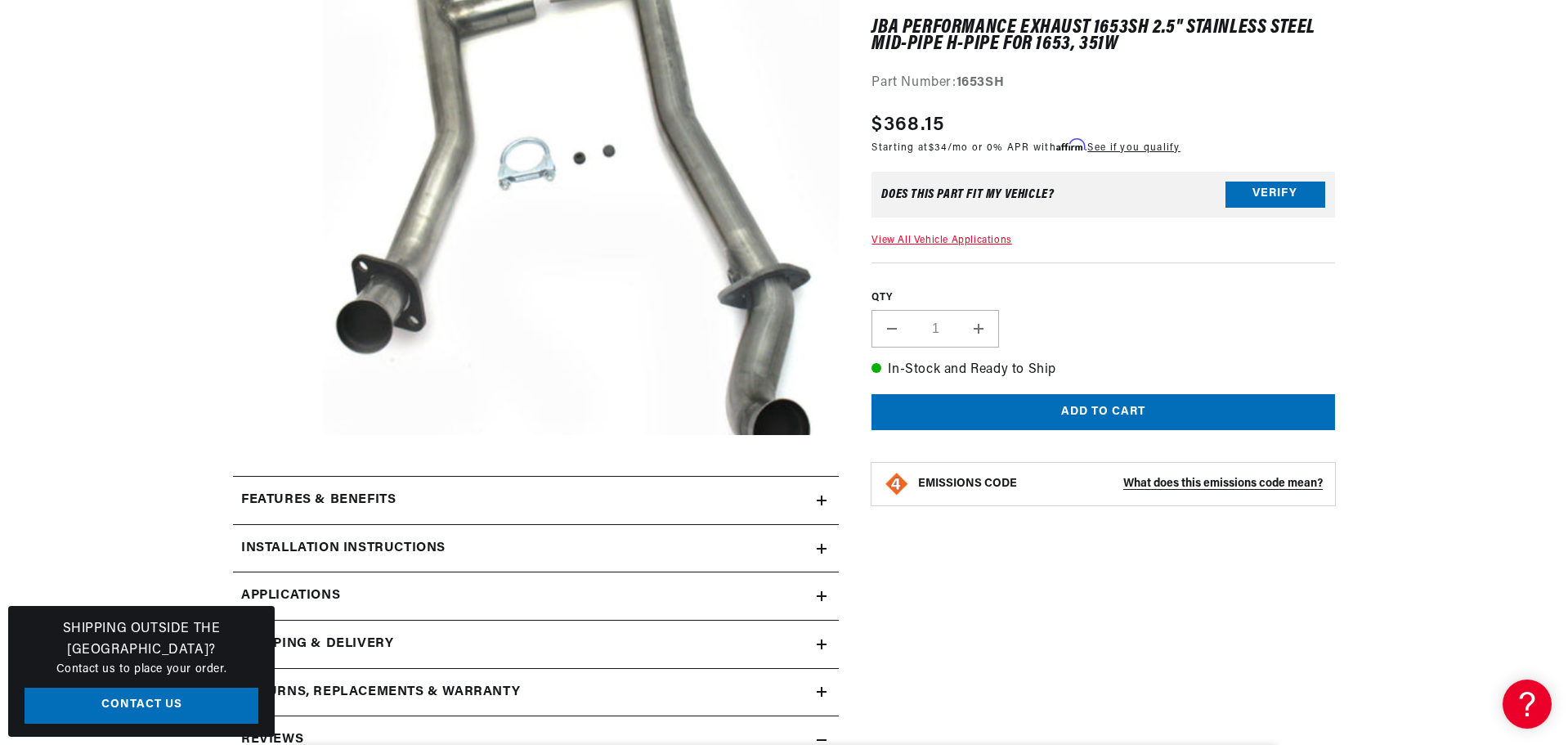
scroll to position [0, 1223]
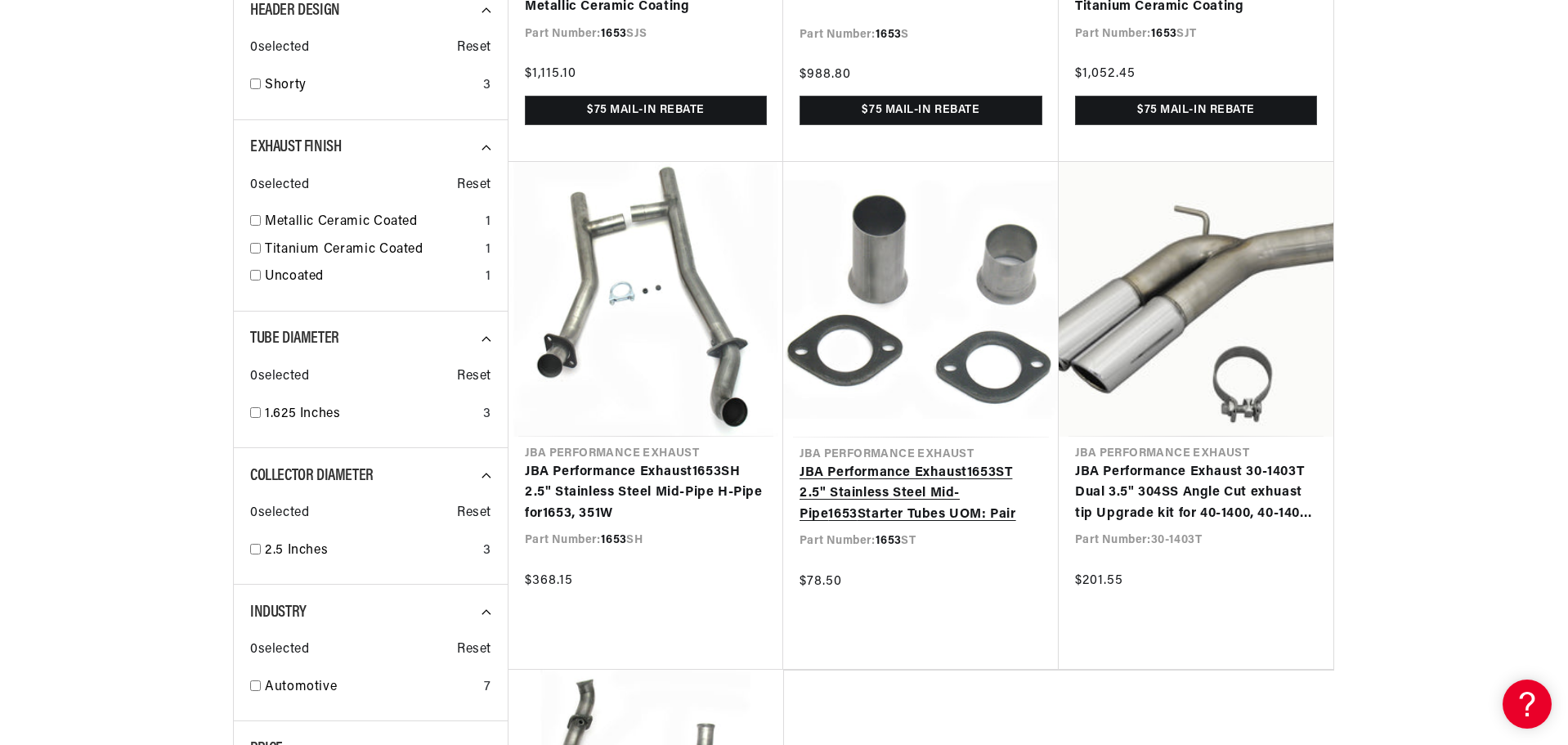
click at [890, 487] on link "JBA Performance Exhaust 1653 ST 2.5" Stainless Steel Mid-Pipe 1653 Starter Tube…" at bounding box center [921, 494] width 242 height 63
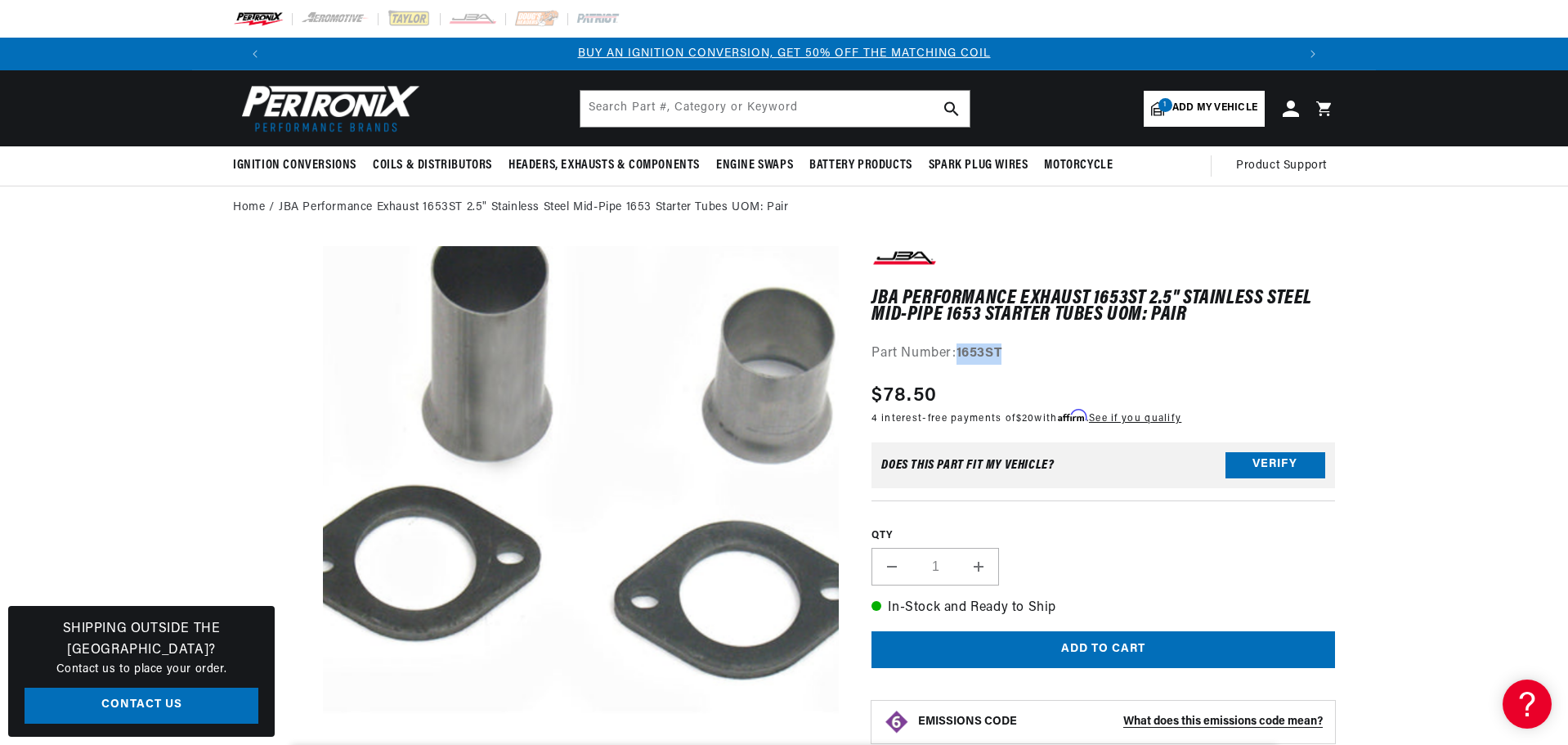
drag, startPoint x: 1009, startPoint y: 343, endPoint x: 961, endPoint y: 345, distance: 48.0
click at [961, 345] on div "Part Number: 1653ST" at bounding box center [1104, 354] width 464 height 21
copy strong "1653ST"
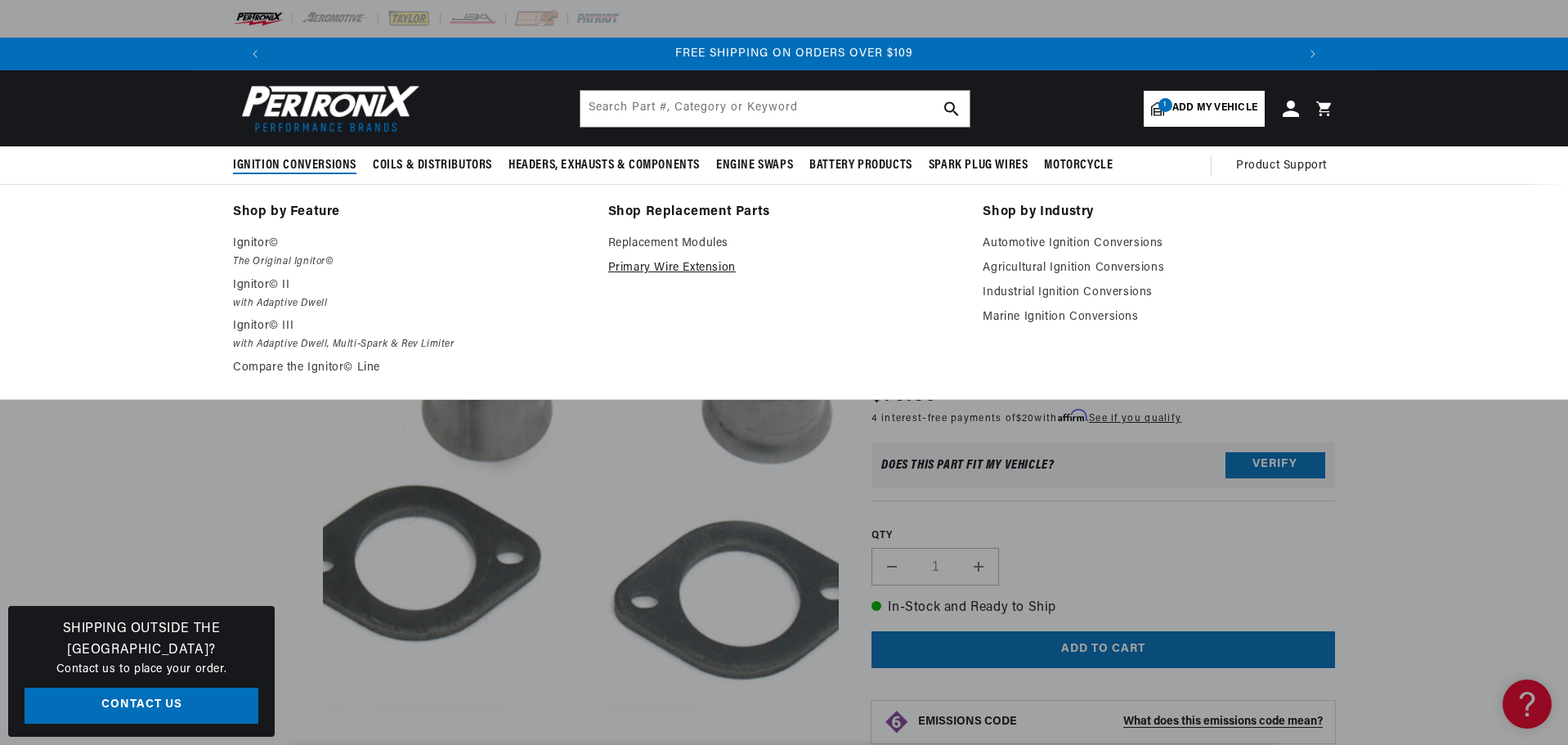
scroll to position [0, 2042]
